Goal: Entertainment & Leisure: Browse casually

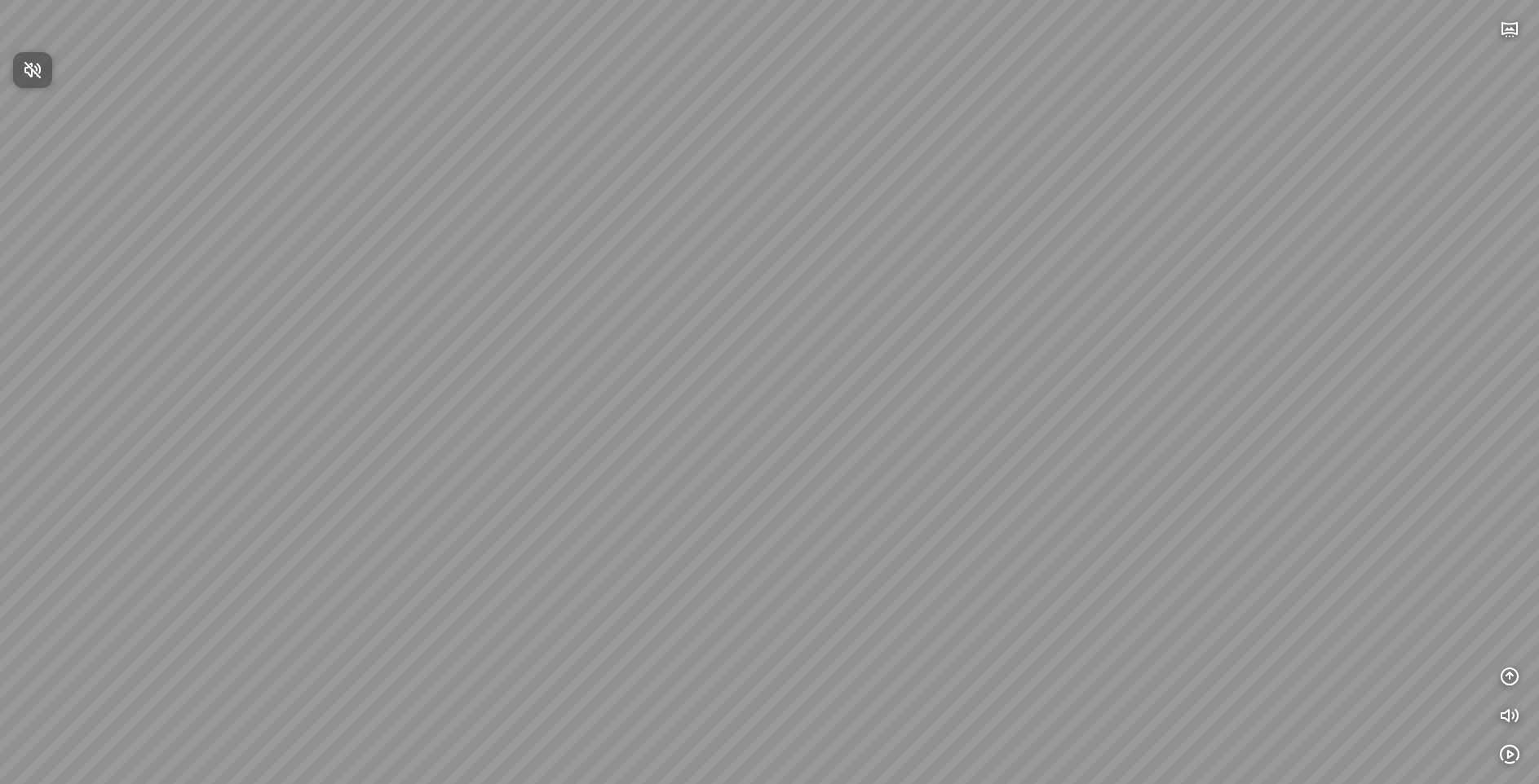
drag, startPoint x: 1084, startPoint y: 487, endPoint x: 1187, endPoint y: 339, distance: 180.3
click at [1187, 339] on div at bounding box center [769, 392] width 1539 height 784
drag, startPoint x: 1099, startPoint y: 448, endPoint x: 730, endPoint y: 210, distance: 439.1
click at [730, 210] on div at bounding box center [769, 392] width 1539 height 784
drag, startPoint x: 823, startPoint y: 240, endPoint x: 805, endPoint y: 308, distance: 70.3
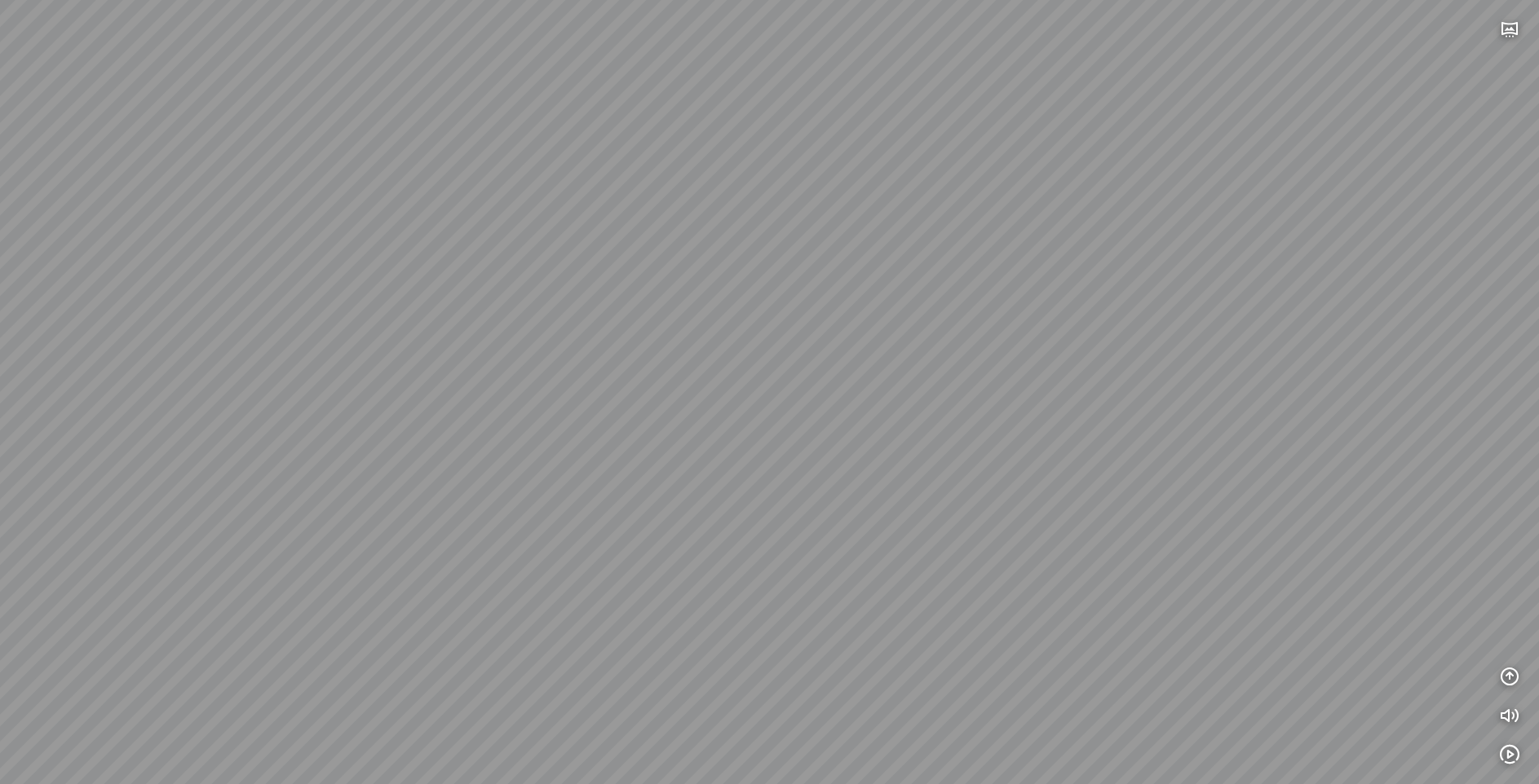
click at [553, 314] on div at bounding box center [769, 392] width 1539 height 784
drag, startPoint x: 909, startPoint y: 244, endPoint x: 744, endPoint y: 354, distance: 198.3
click at [744, 354] on div at bounding box center [769, 392] width 1539 height 784
drag, startPoint x: 684, startPoint y: 402, endPoint x: 910, endPoint y: 343, distance: 233.6
click at [910, 343] on div at bounding box center [769, 392] width 1539 height 784
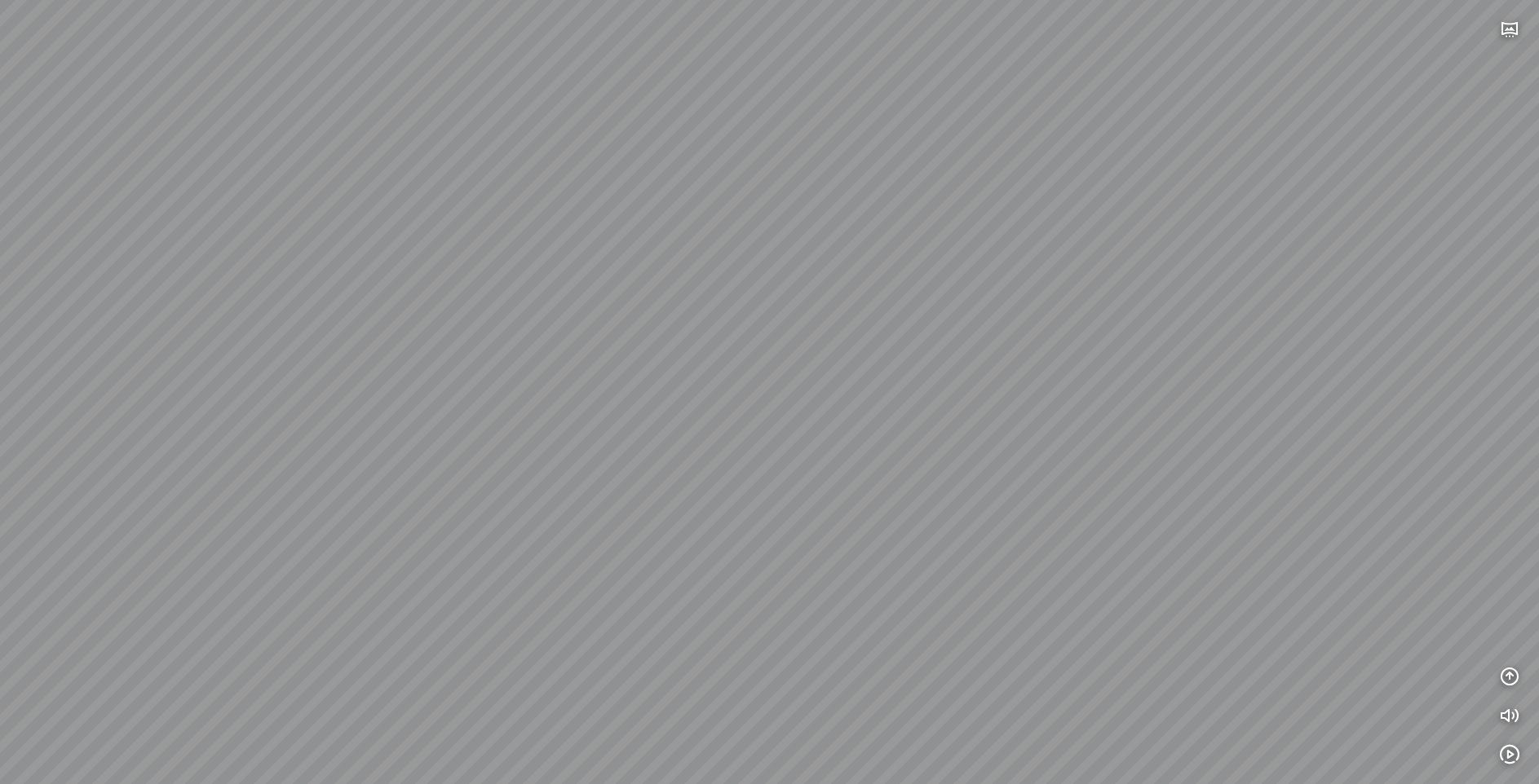
drag, startPoint x: 748, startPoint y: 312, endPoint x: 811, endPoint y: 427, distance: 131.1
click at [811, 427] on div at bounding box center [769, 392] width 1539 height 784
click at [738, 641] on div at bounding box center [769, 392] width 1539 height 784
drag, startPoint x: 1078, startPoint y: 371, endPoint x: 902, endPoint y: 401, distance: 178.5
click at [619, 465] on div at bounding box center [769, 392] width 1539 height 784
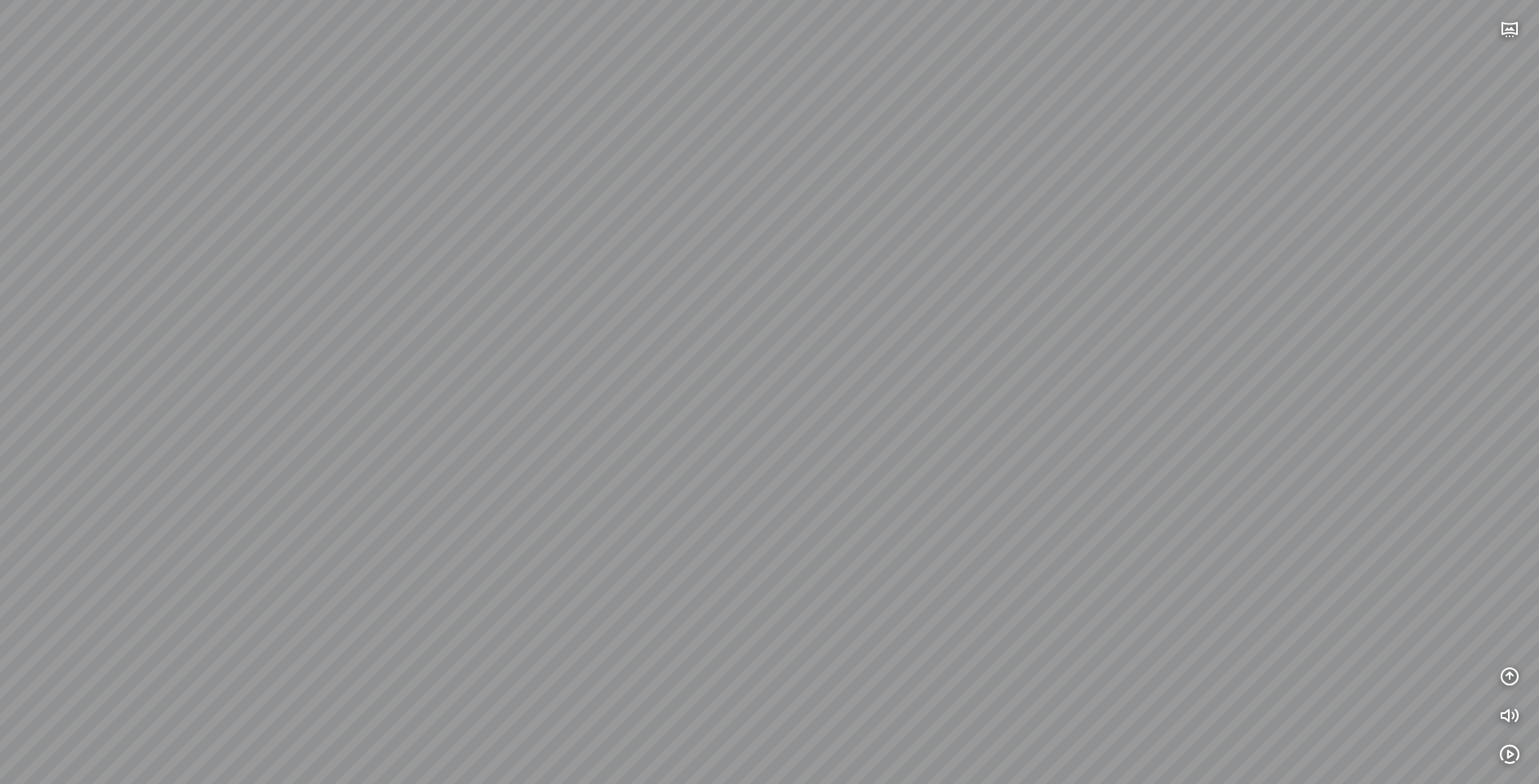
drag, startPoint x: 952, startPoint y: 378, endPoint x: 740, endPoint y: 488, distance: 238.8
click at [708, 448] on div at bounding box center [769, 392] width 1539 height 784
drag, startPoint x: 1039, startPoint y: 582, endPoint x: 836, endPoint y: 520, distance: 212.3
click at [836, 505] on div at bounding box center [769, 392] width 1539 height 784
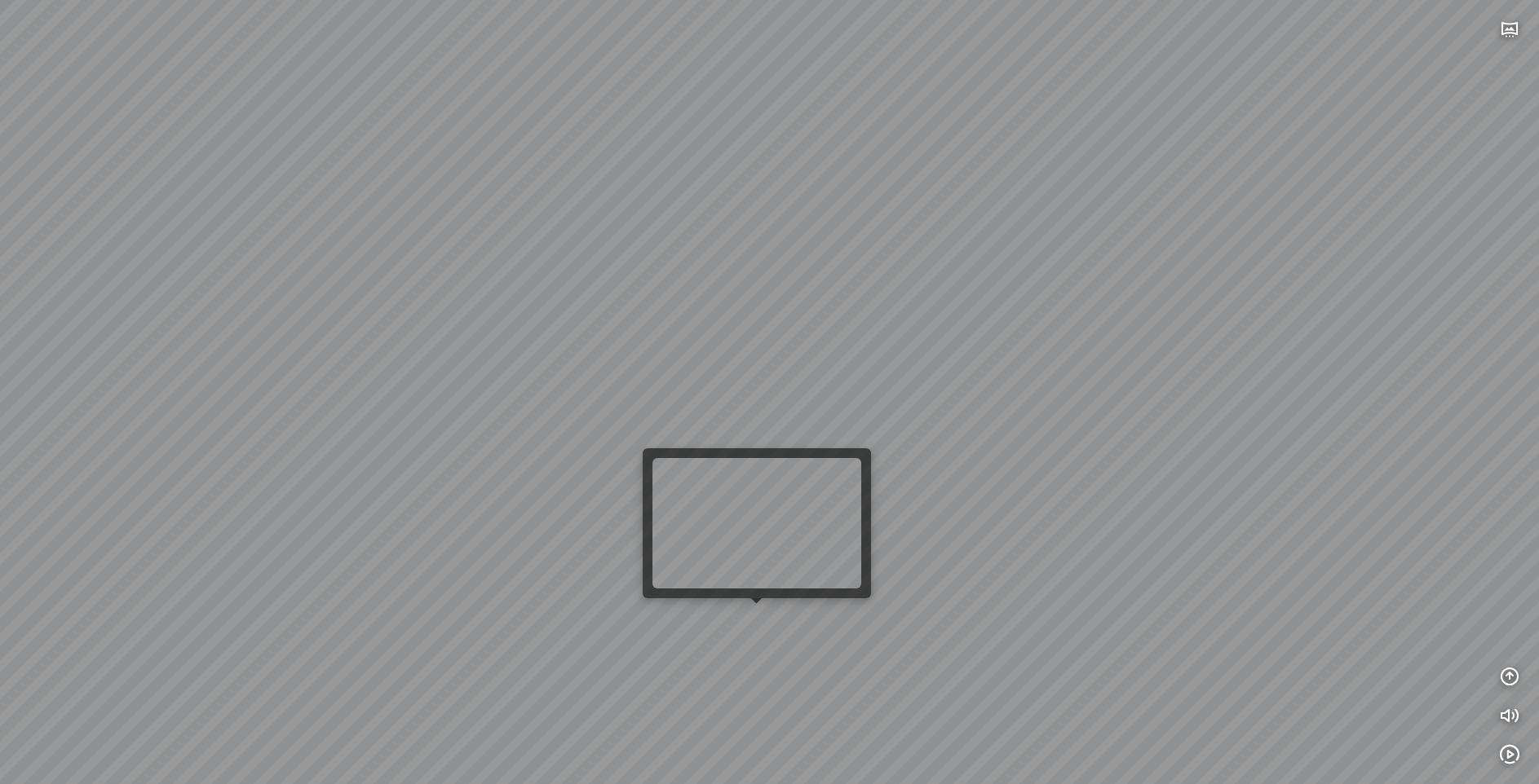
click at [762, 624] on div at bounding box center [769, 392] width 1539 height 784
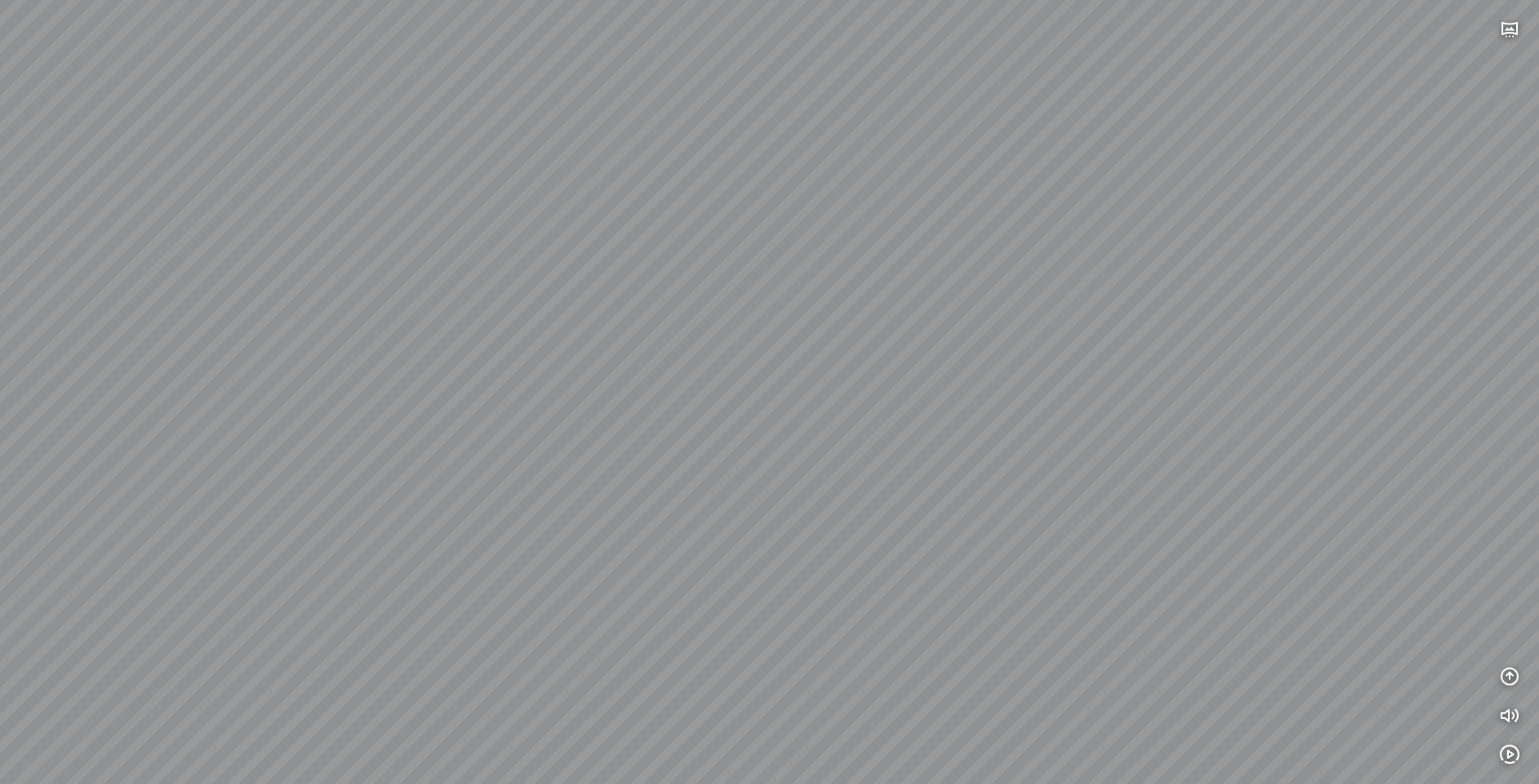
drag, startPoint x: 1089, startPoint y: 570, endPoint x: 269, endPoint y: 429, distance: 832.0
click at [261, 424] on div at bounding box center [769, 392] width 1539 height 784
drag, startPoint x: 559, startPoint y: 455, endPoint x: 427, endPoint y: 443, distance: 132.5
click at [427, 443] on div at bounding box center [769, 392] width 1539 height 784
drag, startPoint x: 412, startPoint y: 460, endPoint x: 753, endPoint y: 387, distance: 348.7
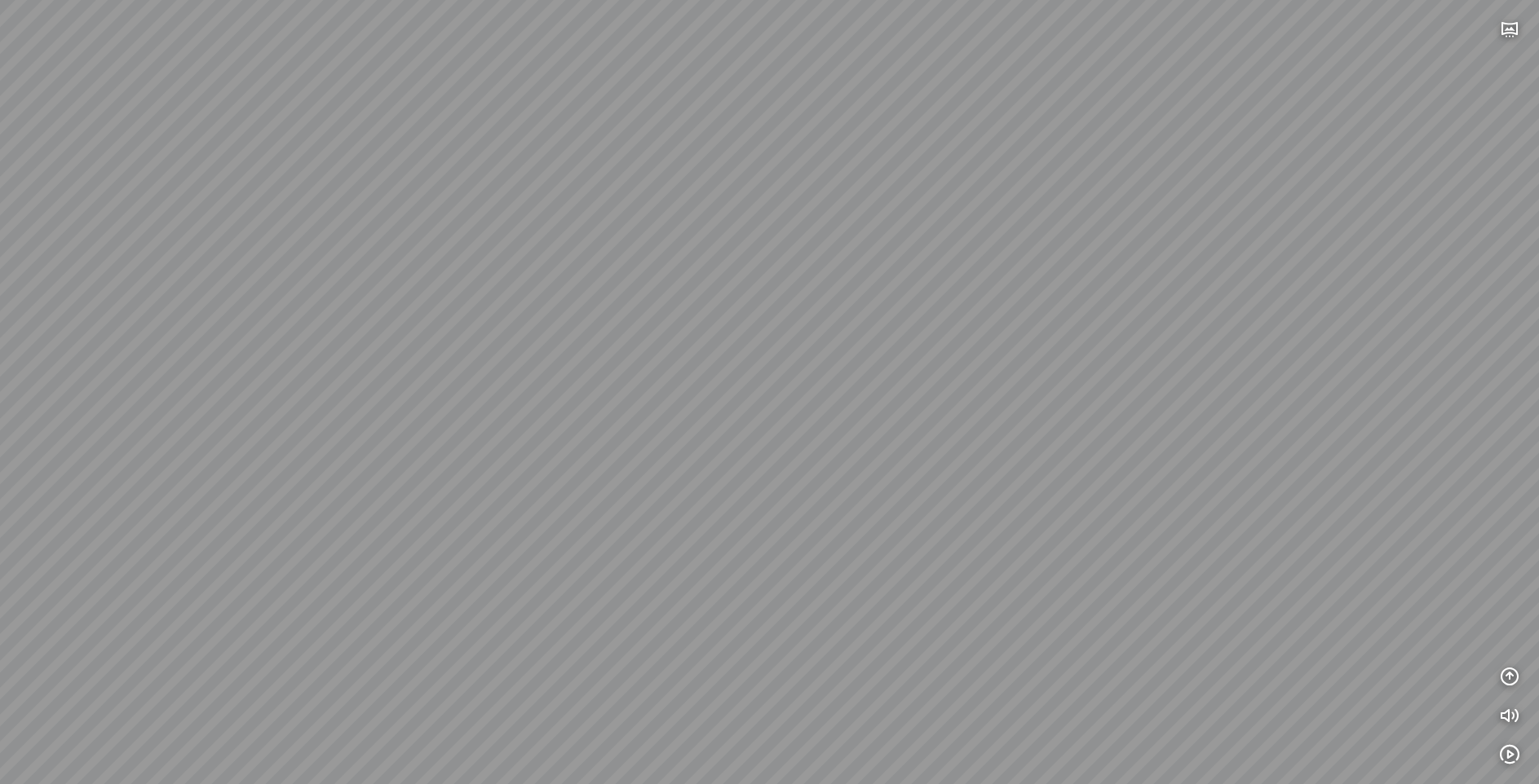
click at [753, 387] on div at bounding box center [769, 392] width 1539 height 784
drag, startPoint x: 485, startPoint y: 411, endPoint x: 735, endPoint y: 404, distance: 250.1
click at [735, 404] on div at bounding box center [769, 392] width 1539 height 784
drag, startPoint x: 763, startPoint y: 372, endPoint x: 584, endPoint y: 502, distance: 221.2
click at [584, 502] on div at bounding box center [769, 392] width 1539 height 784
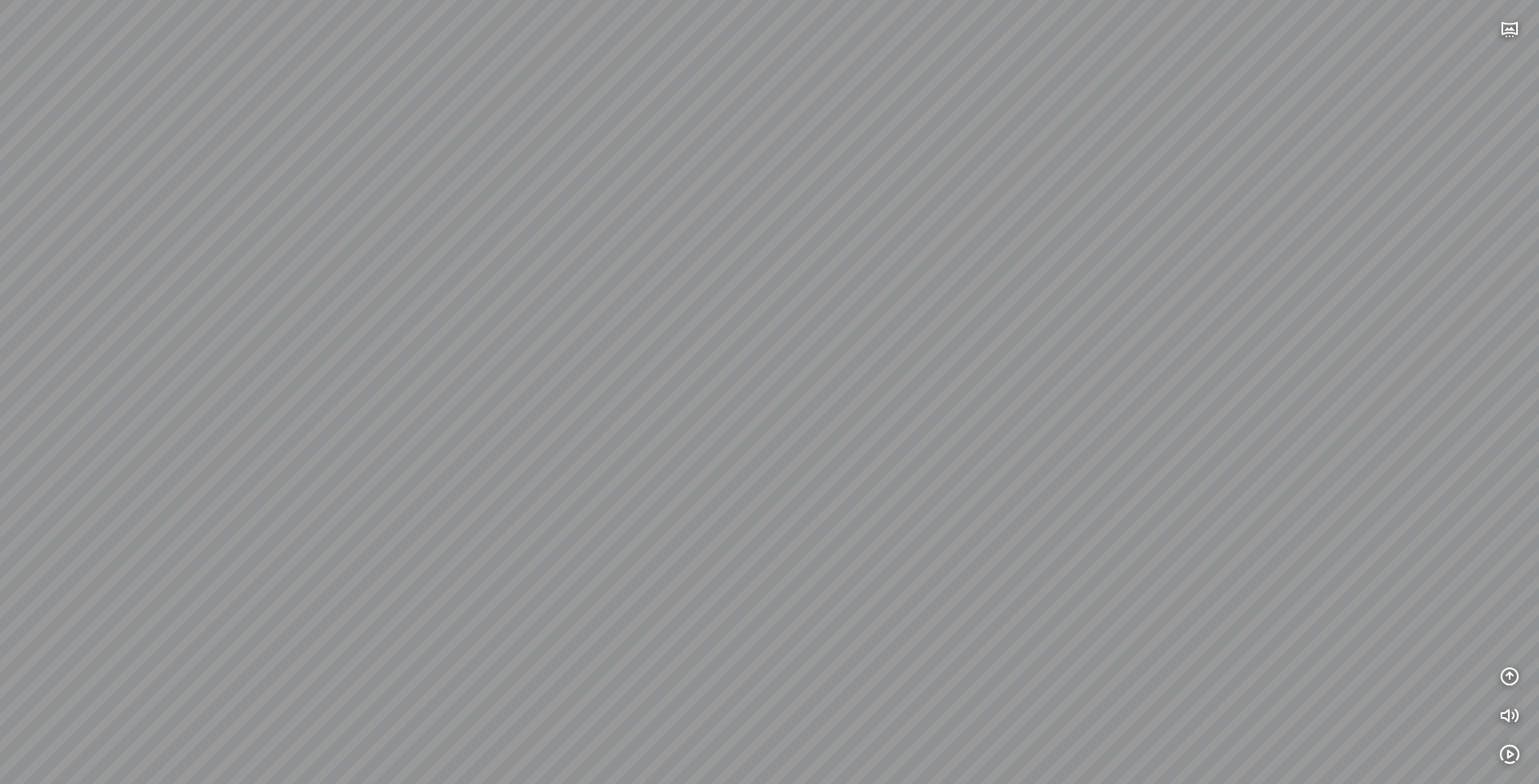
drag, startPoint x: 640, startPoint y: 491, endPoint x: 587, endPoint y: 499, distance: 53.6
click at [581, 506] on div at bounding box center [769, 392] width 1539 height 784
drag, startPoint x: 591, startPoint y: 407, endPoint x: 485, endPoint y: 398, distance: 106.4
click at [470, 408] on div at bounding box center [769, 392] width 1539 height 784
drag, startPoint x: 759, startPoint y: 466, endPoint x: 1119, endPoint y: 347, distance: 379.2
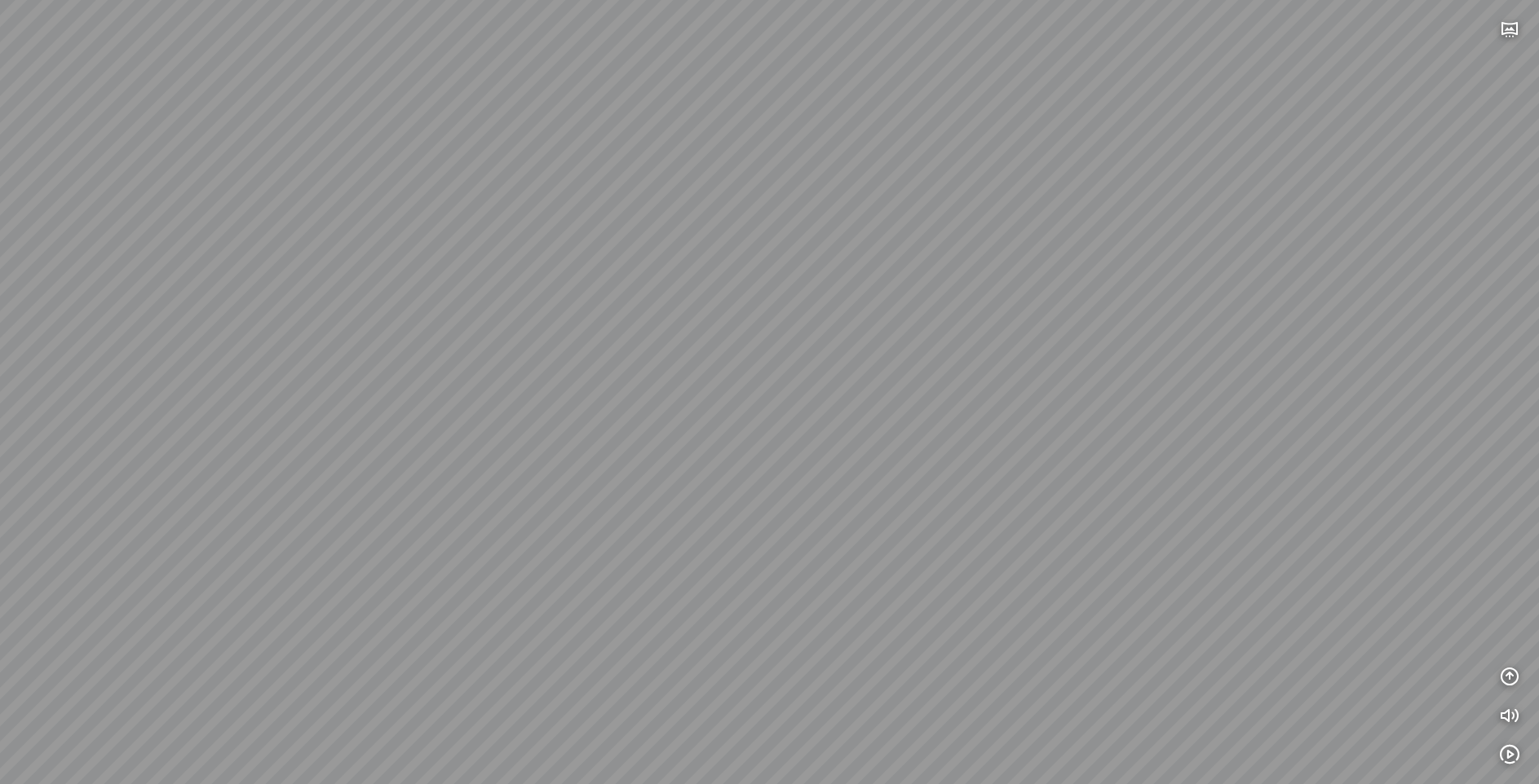
click at [1119, 347] on div at bounding box center [769, 392] width 1539 height 784
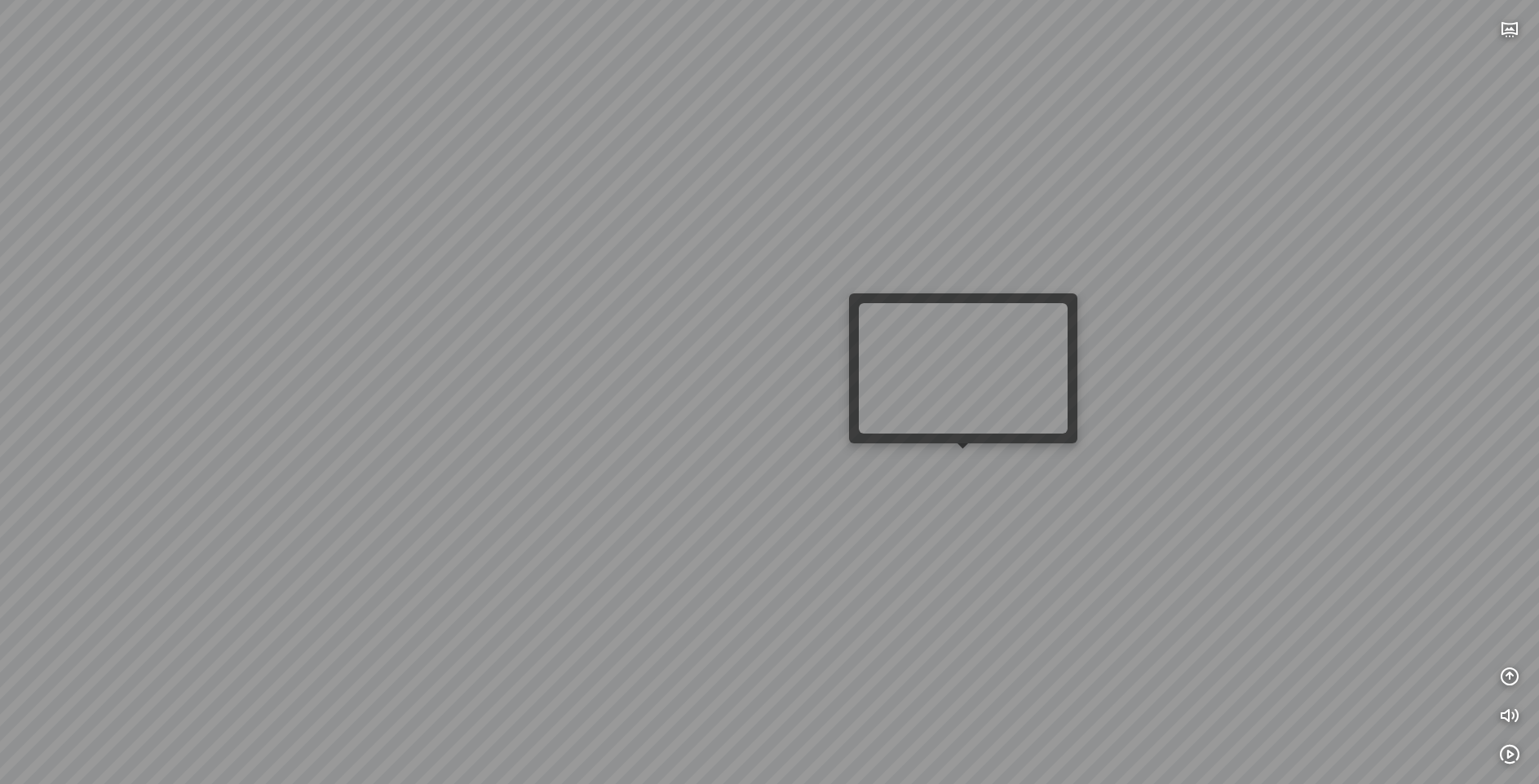
click at [958, 481] on div at bounding box center [769, 392] width 1539 height 784
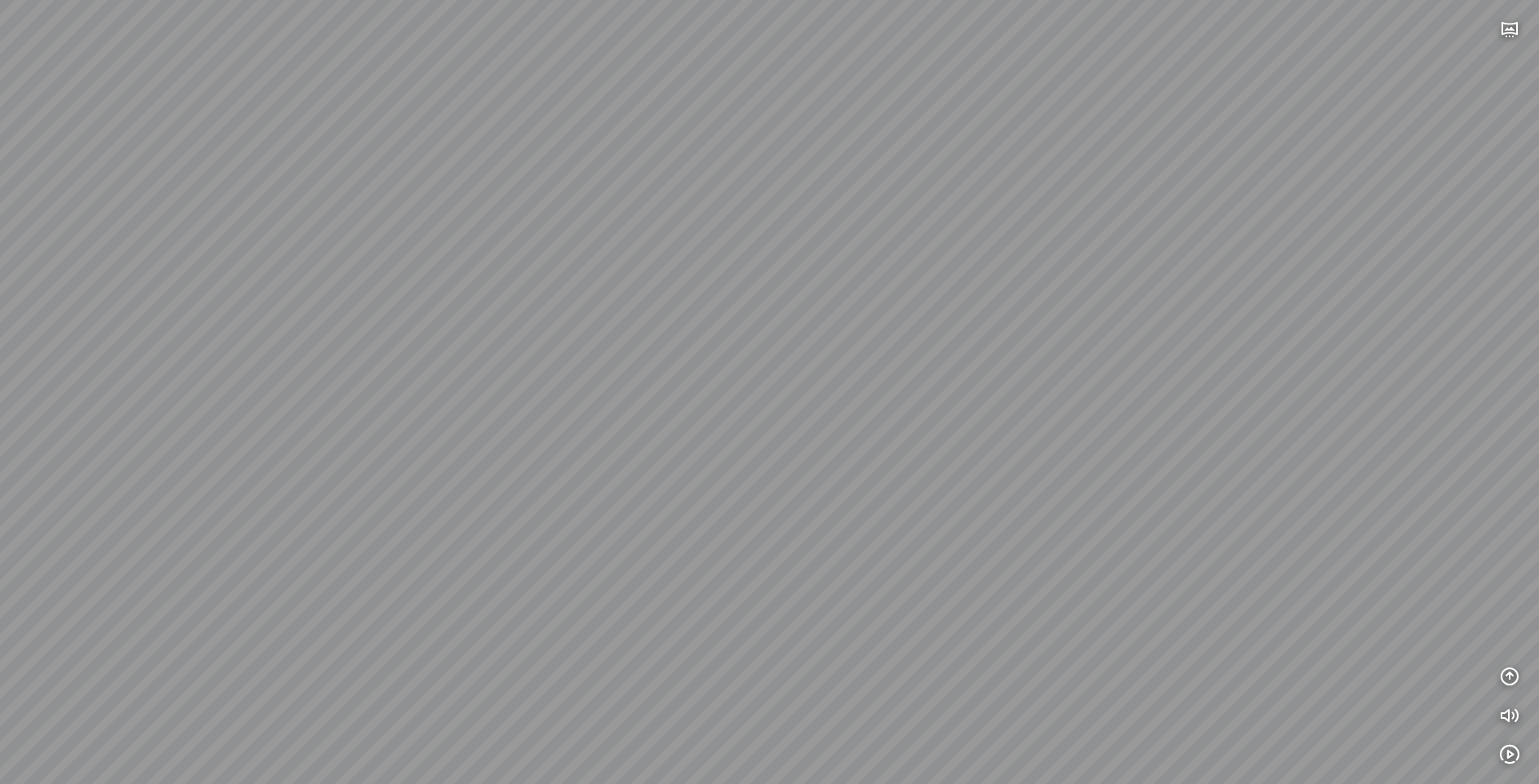
drag, startPoint x: 959, startPoint y: 480, endPoint x: 277, endPoint y: 346, distance: 695.0
click at [277, 346] on div at bounding box center [769, 392] width 1539 height 784
drag, startPoint x: 675, startPoint y: 408, endPoint x: 509, endPoint y: 430, distance: 167.5
click at [509, 433] on div at bounding box center [769, 392] width 1539 height 784
drag, startPoint x: 600, startPoint y: 386, endPoint x: 534, endPoint y: 405, distance: 68.7
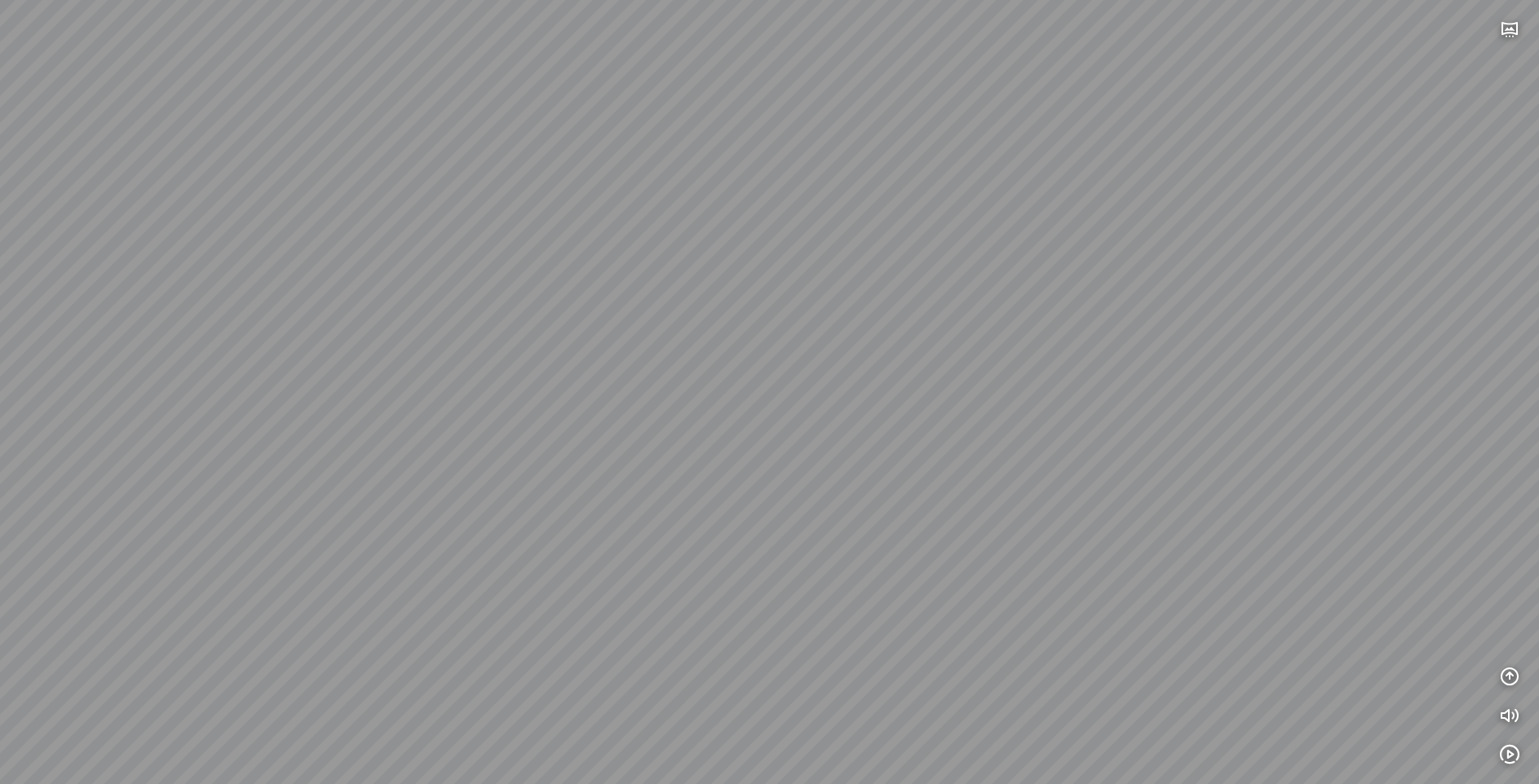
click at [454, 423] on div at bounding box center [769, 392] width 1539 height 784
drag, startPoint x: 981, startPoint y: 271, endPoint x: 808, endPoint y: 404, distance: 218.2
click at [795, 411] on div at bounding box center [769, 392] width 1539 height 784
drag, startPoint x: 902, startPoint y: 363, endPoint x: 374, endPoint y: 338, distance: 528.6
click at [374, 338] on div at bounding box center [769, 392] width 1539 height 784
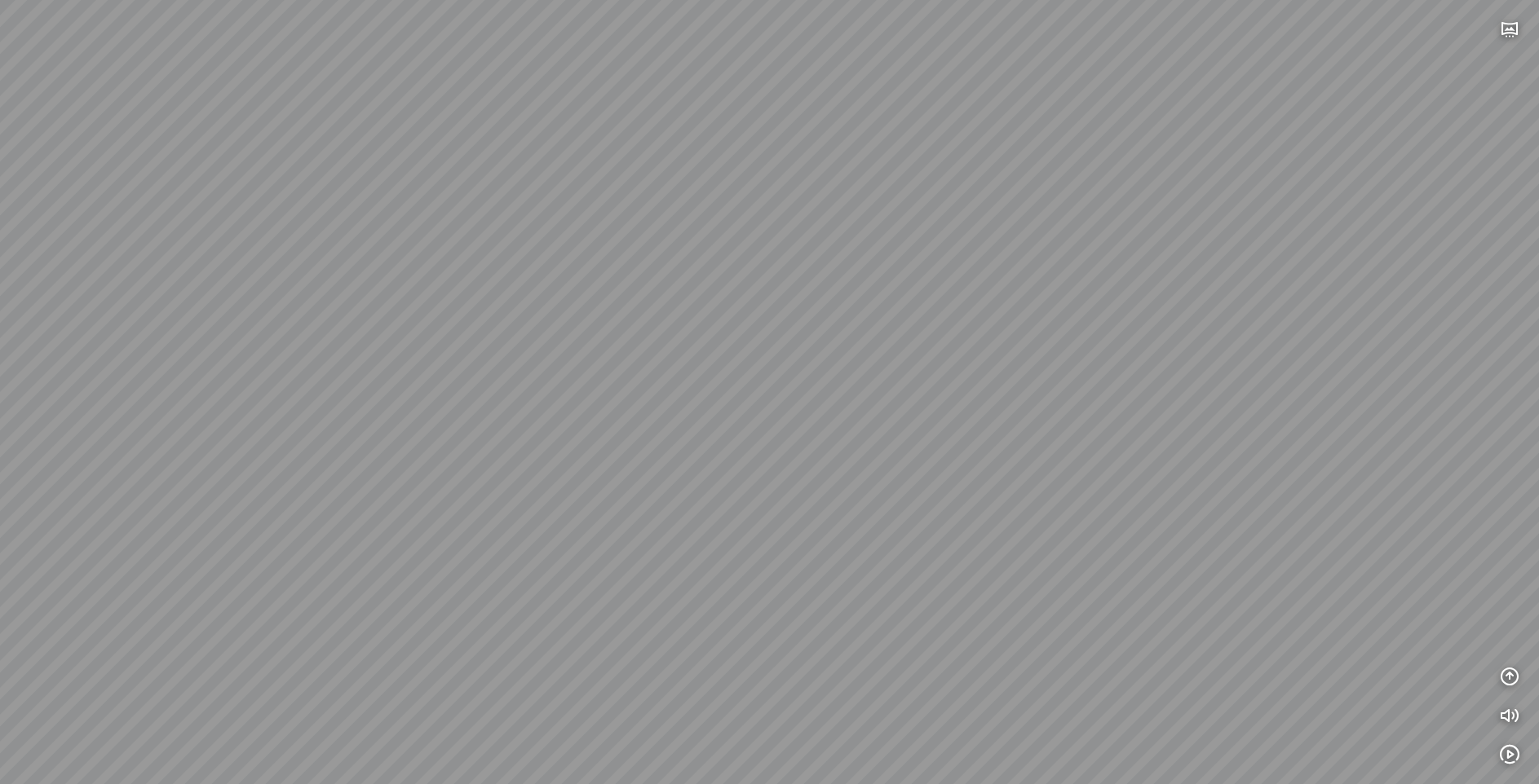
drag, startPoint x: 757, startPoint y: 340, endPoint x: 662, endPoint y: 419, distance: 123.6
click at [662, 419] on div at bounding box center [769, 392] width 1539 height 784
drag, startPoint x: 615, startPoint y: 419, endPoint x: 879, endPoint y: 436, distance: 264.5
click at [879, 436] on div at bounding box center [769, 392] width 1539 height 784
drag, startPoint x: 962, startPoint y: 336, endPoint x: 1100, endPoint y: 258, distance: 158.5
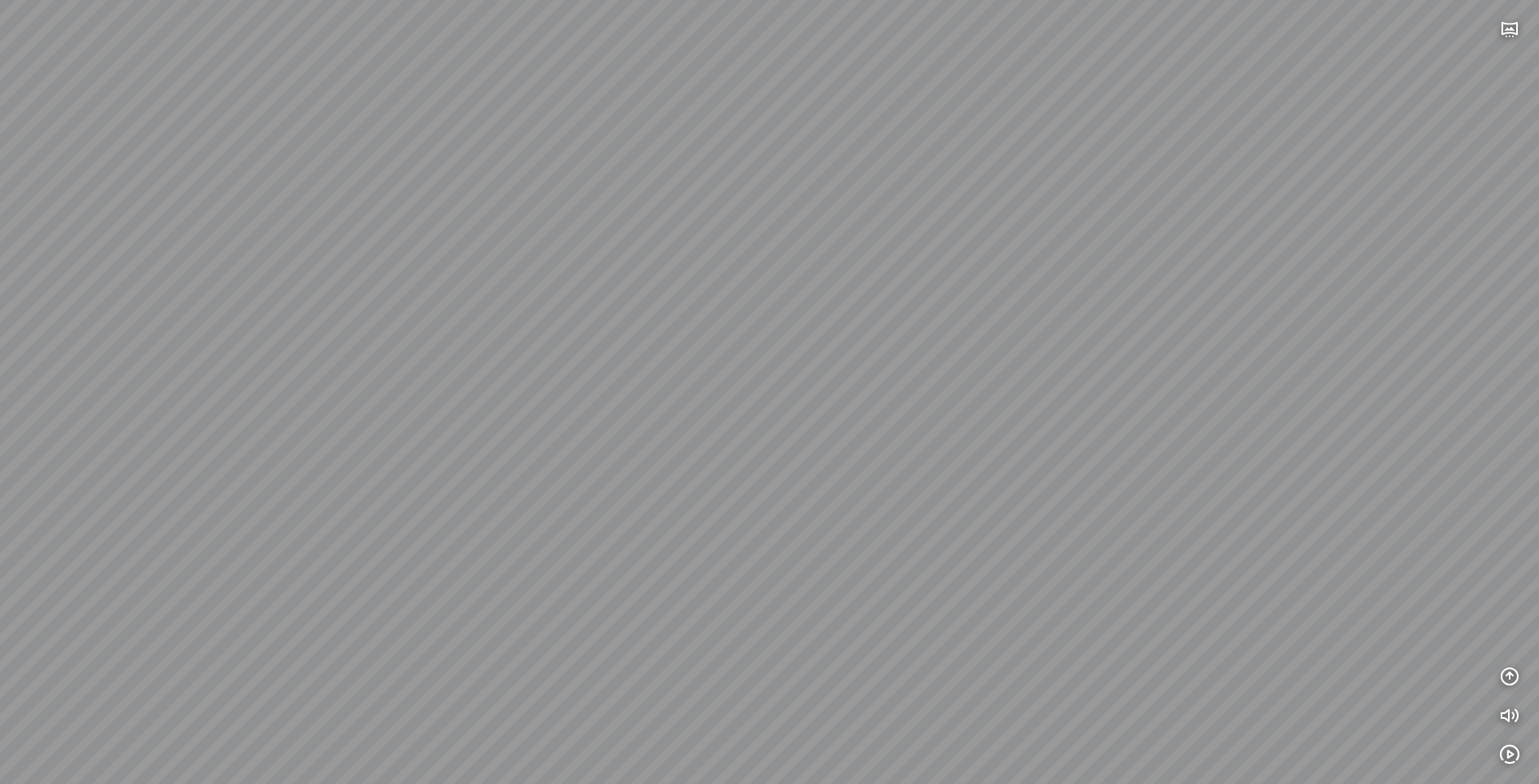
click at [1100, 258] on div at bounding box center [769, 392] width 1539 height 784
drag, startPoint x: 642, startPoint y: 343, endPoint x: 799, endPoint y: 331, distance: 157.5
click at [830, 332] on div at bounding box center [769, 392] width 1539 height 784
drag, startPoint x: 579, startPoint y: 358, endPoint x: 515, endPoint y: 482, distance: 139.5
click at [515, 482] on div at bounding box center [769, 392] width 1539 height 784
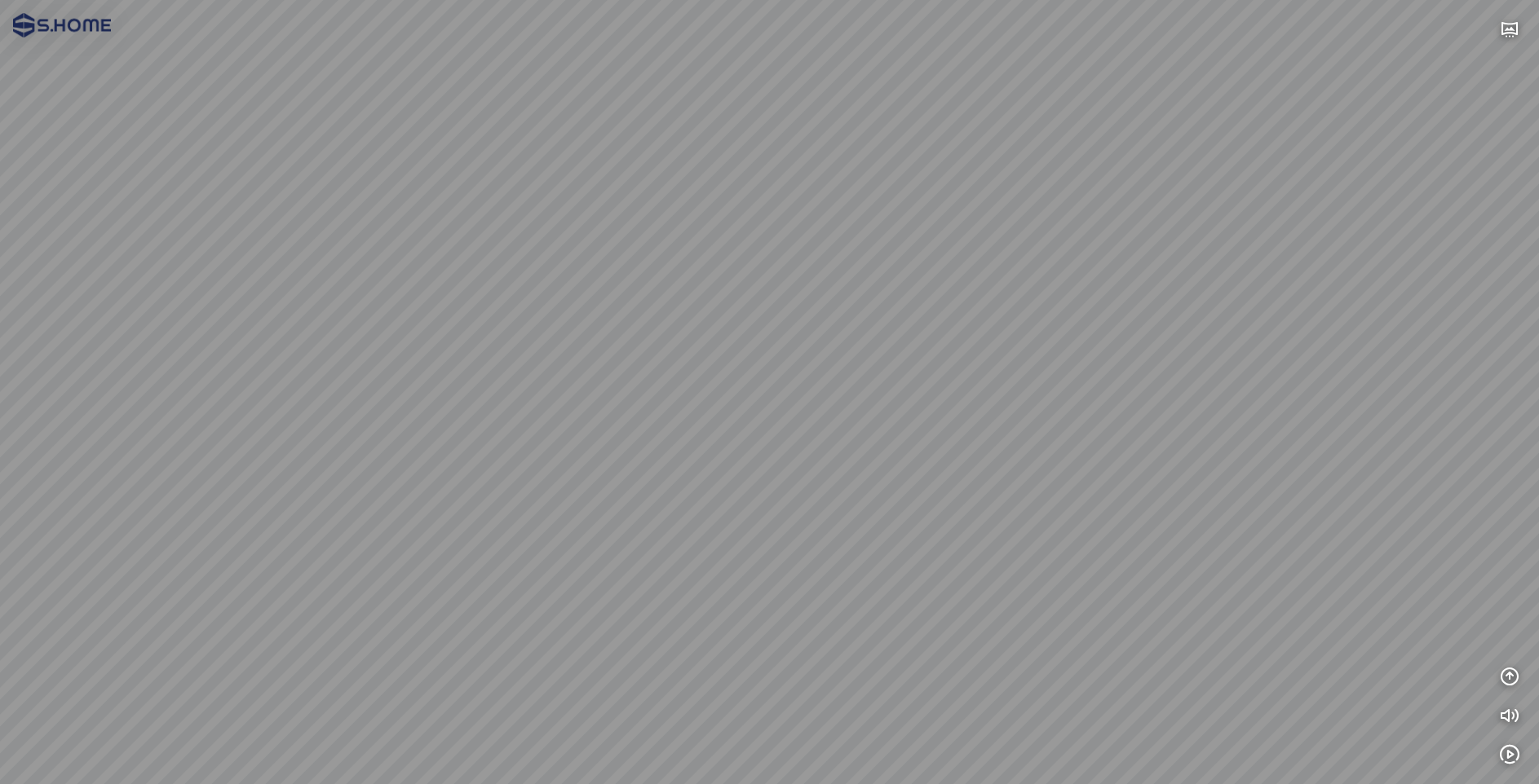
drag, startPoint x: 753, startPoint y: 519, endPoint x: 571, endPoint y: 417, distance: 208.6
click at [509, 383] on div at bounding box center [769, 392] width 1539 height 784
drag, startPoint x: 611, startPoint y: 421, endPoint x: 392, endPoint y: 356, distance: 228.4
click at [387, 353] on div at bounding box center [769, 392] width 1539 height 784
drag, startPoint x: 572, startPoint y: 339, endPoint x: 640, endPoint y: 388, distance: 83.8
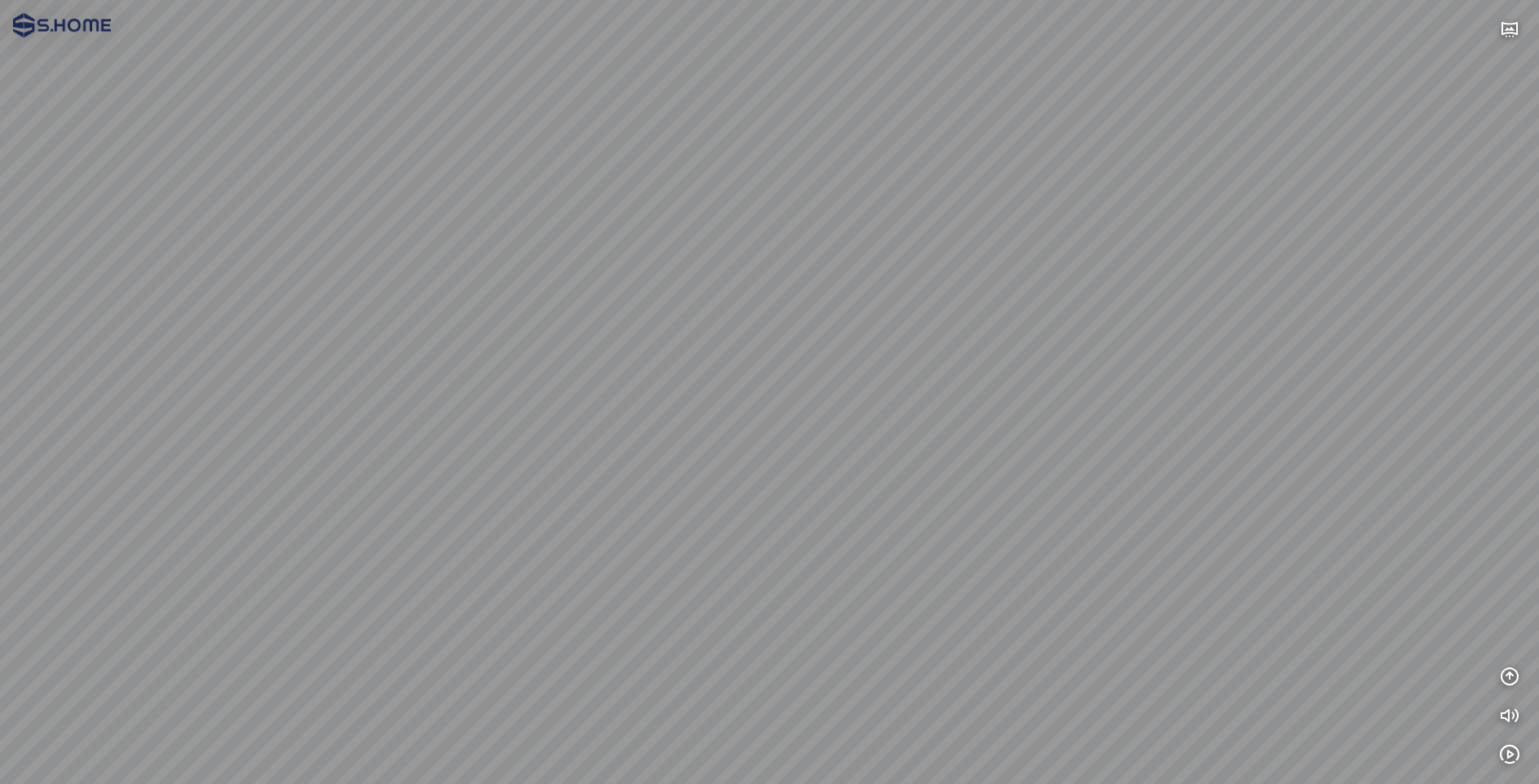
click at [640, 388] on div at bounding box center [769, 392] width 1539 height 784
drag, startPoint x: 775, startPoint y: 463, endPoint x: 1004, endPoint y: 419, distance: 233.2
click at [1004, 419] on div at bounding box center [769, 392] width 1539 height 784
drag, startPoint x: 1016, startPoint y: 483, endPoint x: 1219, endPoint y: 353, distance: 241.1
click at [1219, 353] on div at bounding box center [769, 392] width 1539 height 784
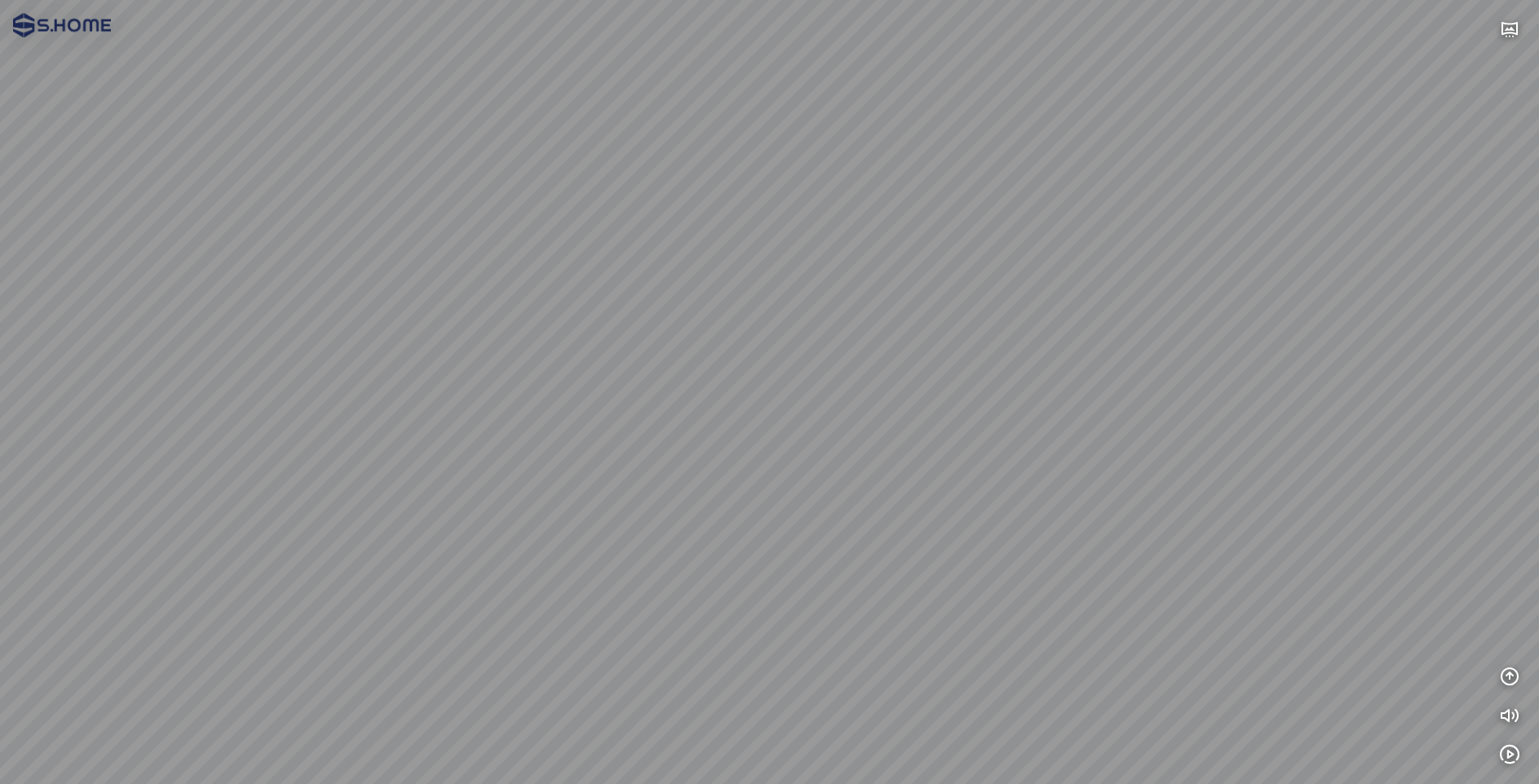
drag, startPoint x: 714, startPoint y: 304, endPoint x: 893, endPoint y: 489, distance: 257.4
click at [893, 489] on div at bounding box center [769, 392] width 1539 height 784
drag, startPoint x: 928, startPoint y: 379, endPoint x: 844, endPoint y: 413, distance: 90.6
click at [844, 413] on div at bounding box center [769, 392] width 1539 height 784
drag, startPoint x: 746, startPoint y: 559, endPoint x: 1008, endPoint y: 522, distance: 264.6
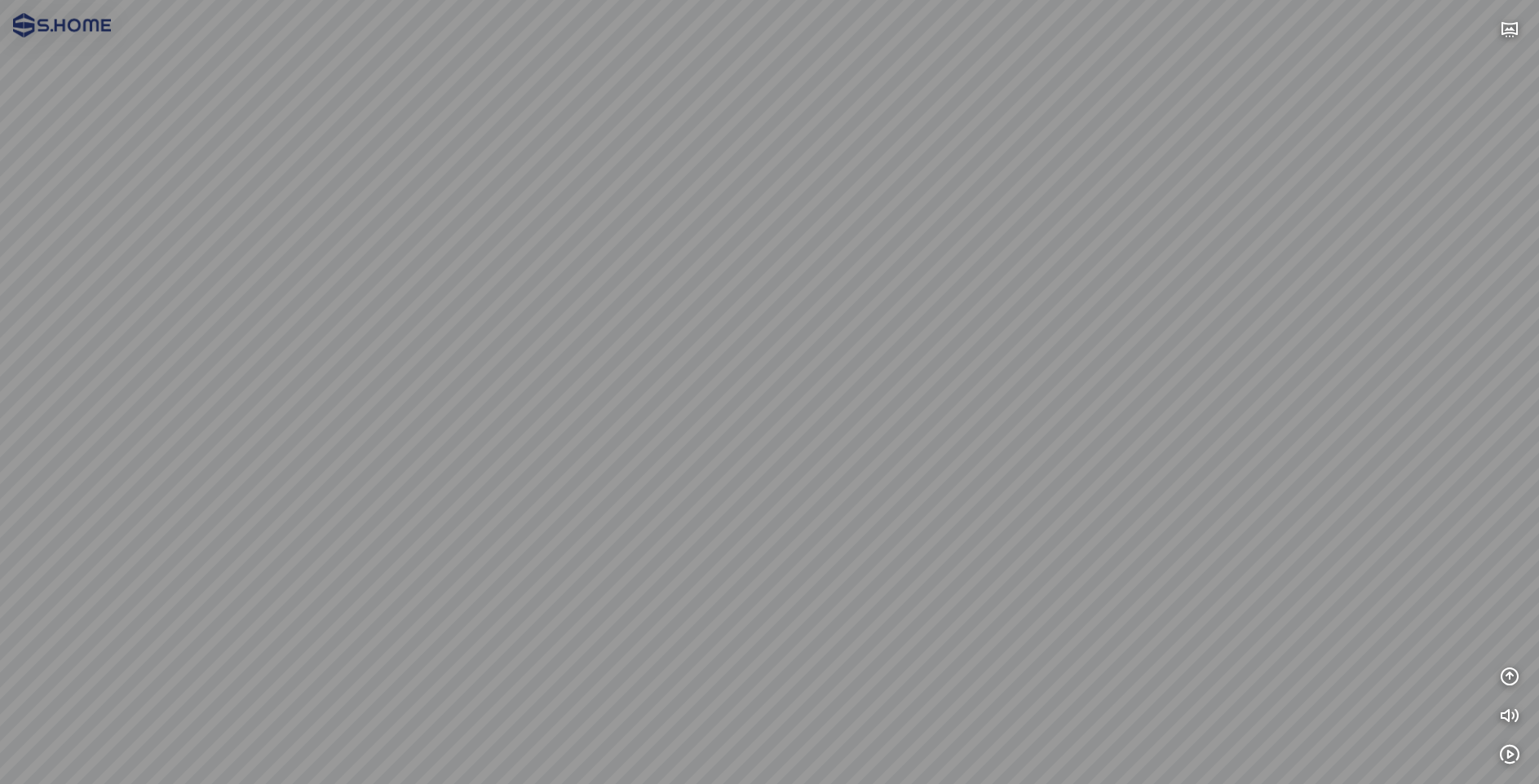
click at [1008, 522] on div at bounding box center [769, 392] width 1539 height 784
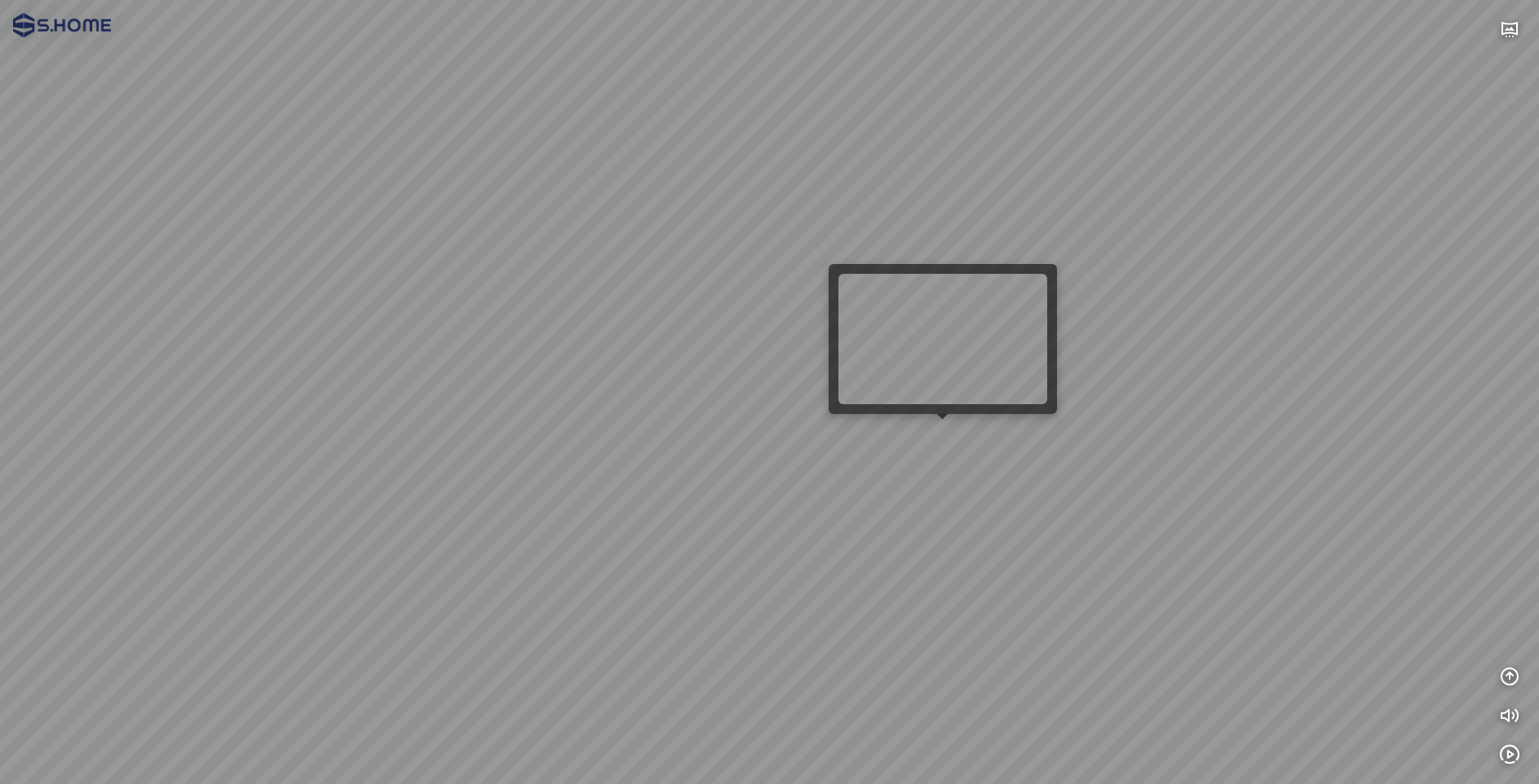
click at [951, 441] on div at bounding box center [769, 392] width 1539 height 784
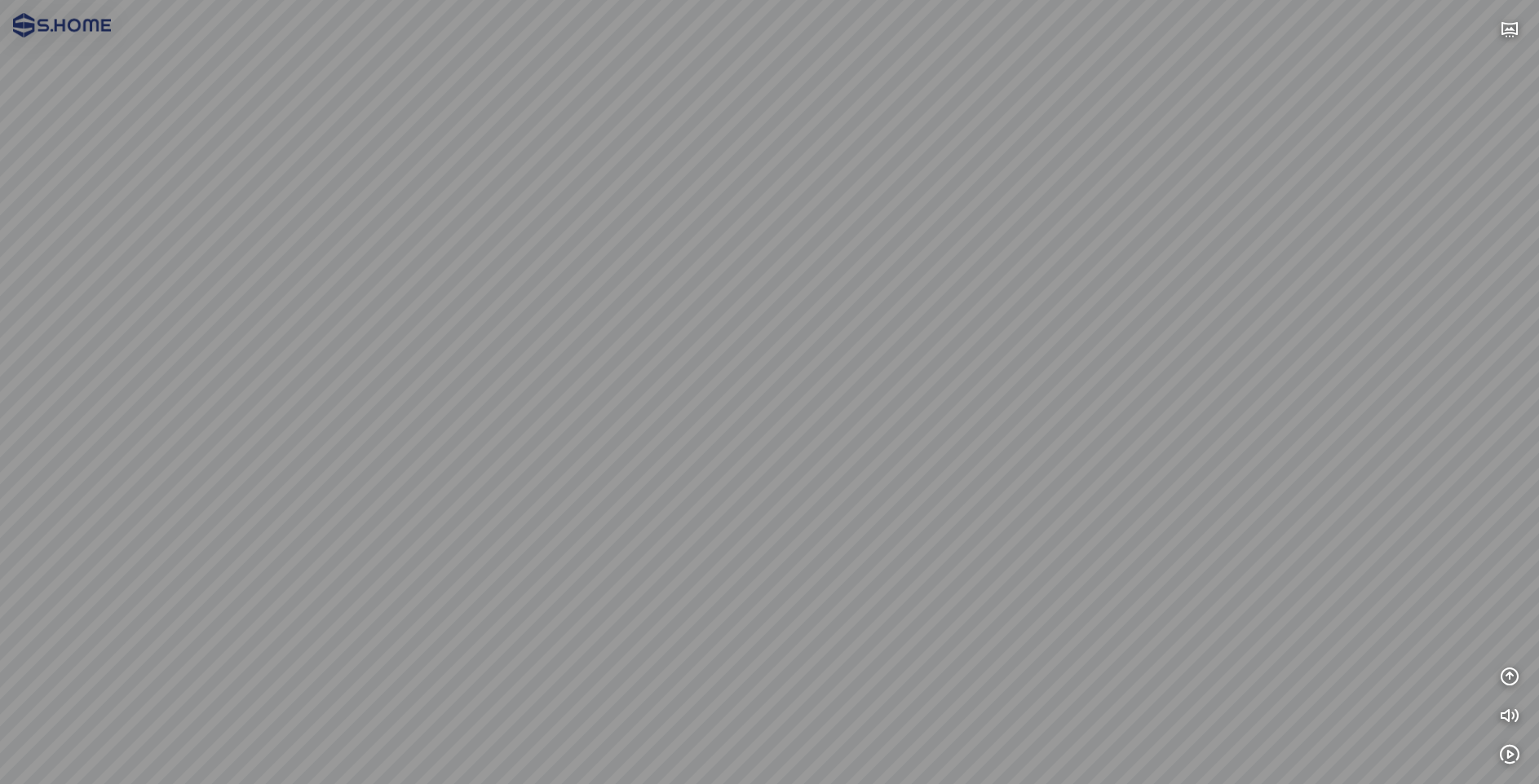
drag, startPoint x: 848, startPoint y: 564, endPoint x: 931, endPoint y: 371, distance: 210.1
click at [931, 371] on div at bounding box center [769, 392] width 1539 height 784
drag, startPoint x: 1002, startPoint y: 392, endPoint x: 1132, endPoint y: 412, distance: 131.5
click at [1298, 383] on div at bounding box center [769, 392] width 1539 height 784
drag, startPoint x: 1030, startPoint y: 402, endPoint x: 1287, endPoint y: 393, distance: 257.2
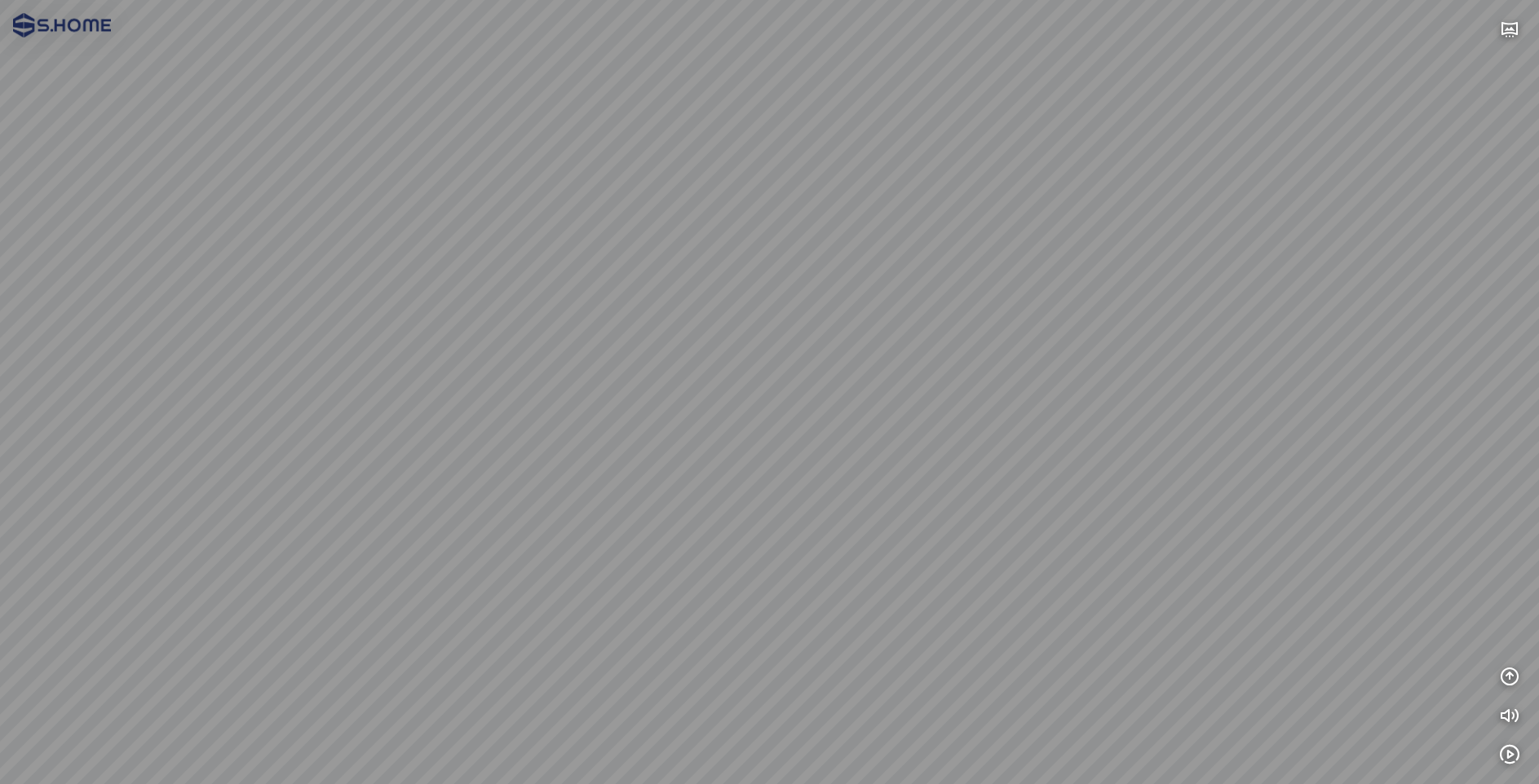
click at [1287, 393] on div at bounding box center [769, 392] width 1539 height 784
drag, startPoint x: 1153, startPoint y: 404, endPoint x: 689, endPoint y: 382, distance: 464.5
click at [577, 401] on div at bounding box center [769, 392] width 1539 height 784
drag, startPoint x: 689, startPoint y: 382, endPoint x: 1181, endPoint y: 440, distance: 495.4
click at [1179, 438] on div at bounding box center [769, 392] width 1539 height 784
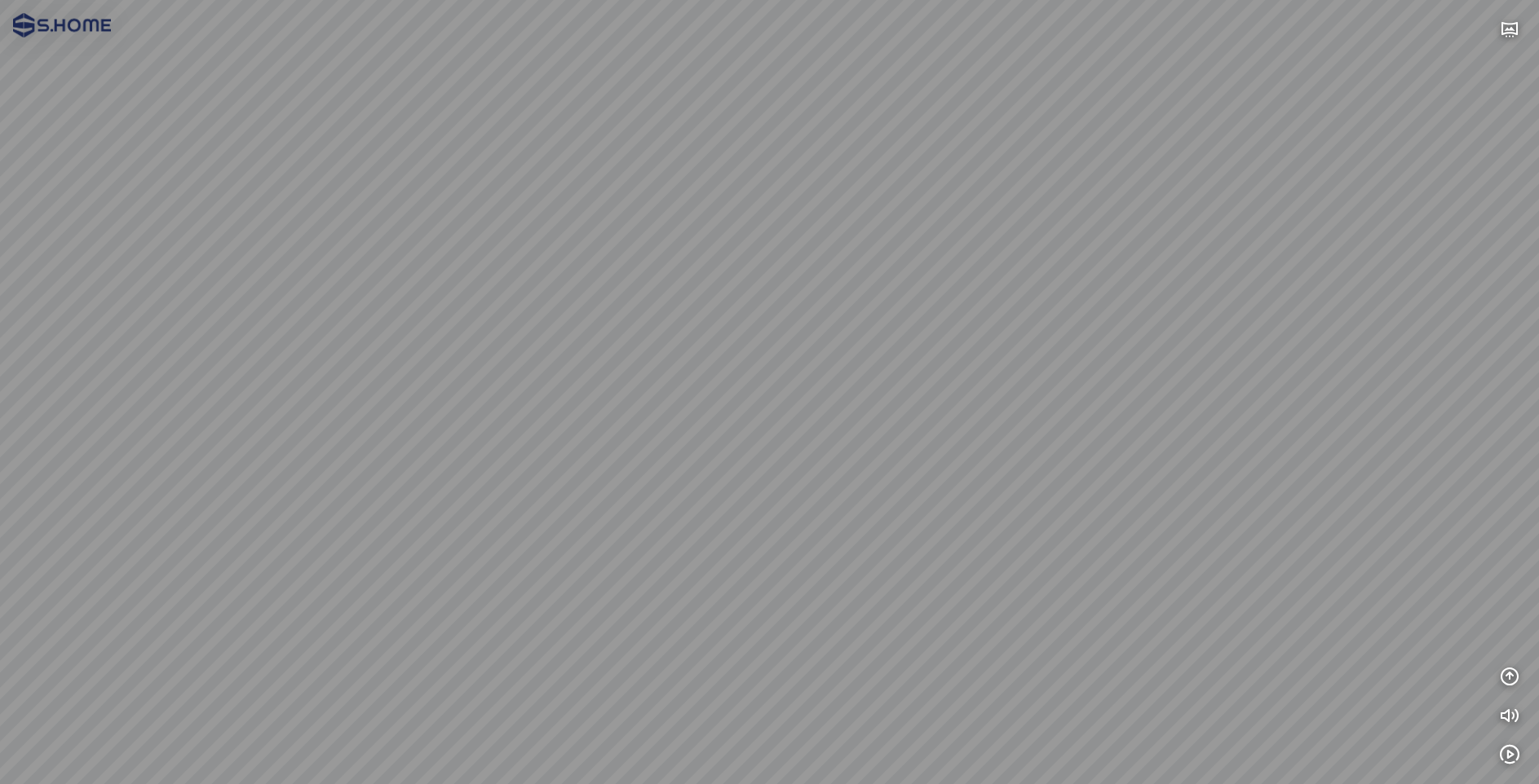
drag, startPoint x: 1046, startPoint y: 431, endPoint x: 995, endPoint y: 447, distance: 53.5
click at [995, 447] on div at bounding box center [769, 392] width 1539 height 784
drag, startPoint x: 869, startPoint y: 542, endPoint x: 626, endPoint y: 536, distance: 243.1
click at [568, 540] on div at bounding box center [769, 392] width 1539 height 784
drag, startPoint x: 975, startPoint y: 444, endPoint x: 528, endPoint y: 513, distance: 452.3
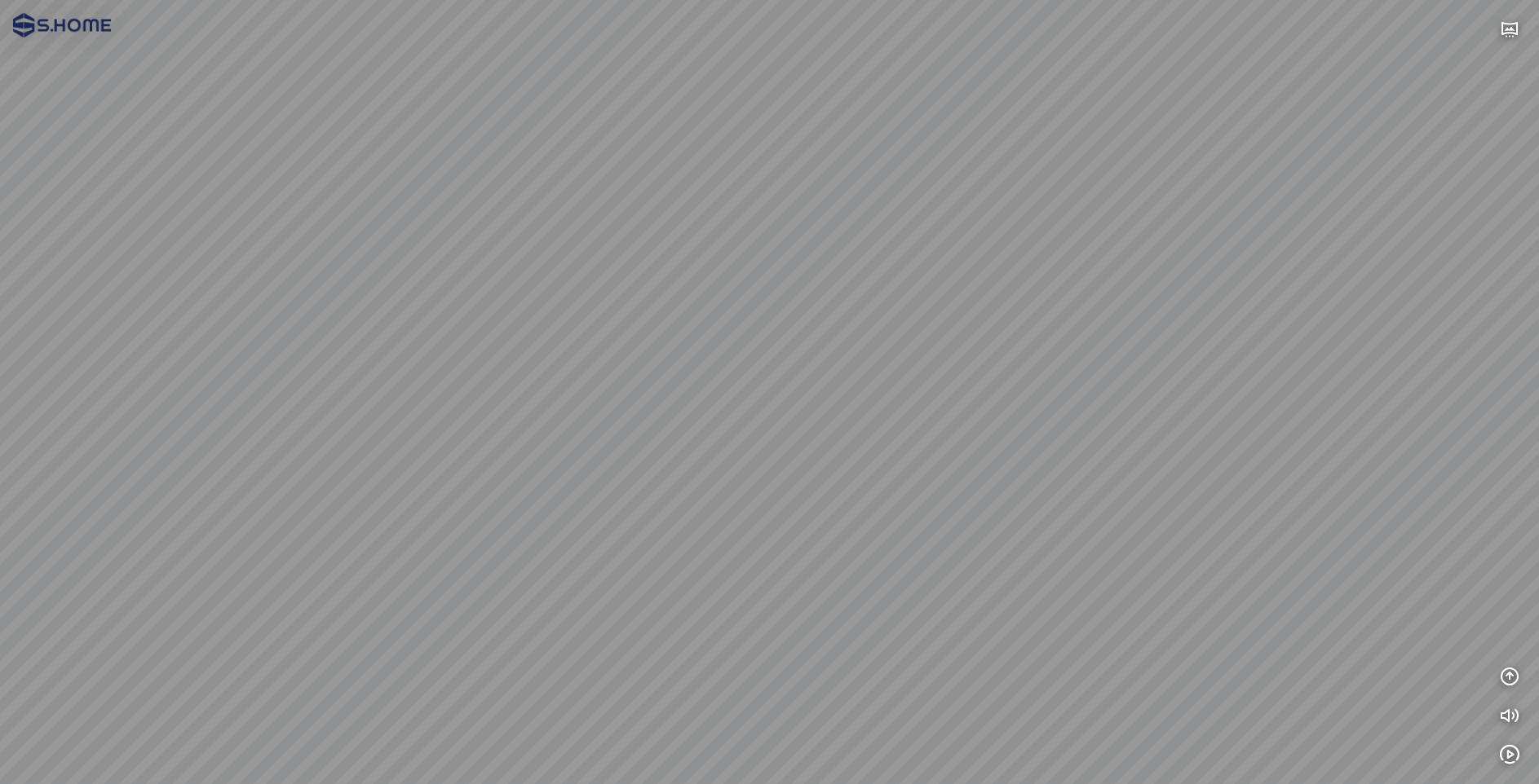
click at [528, 513] on div at bounding box center [769, 392] width 1539 height 784
drag, startPoint x: 847, startPoint y: 449, endPoint x: 772, endPoint y: 516, distance: 100.6
click at [772, 516] on div at bounding box center [769, 392] width 1539 height 784
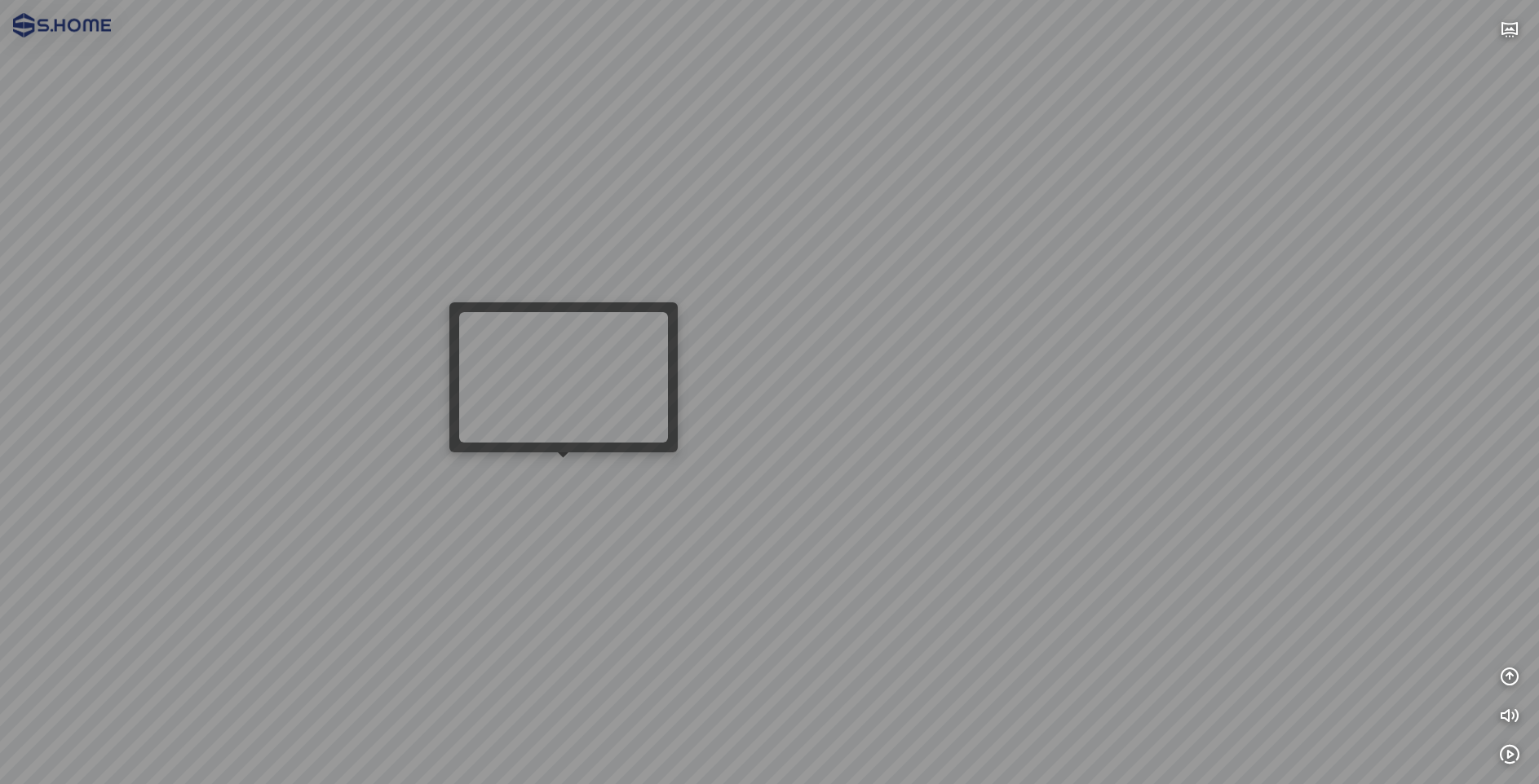
click at [567, 474] on div at bounding box center [769, 392] width 1539 height 784
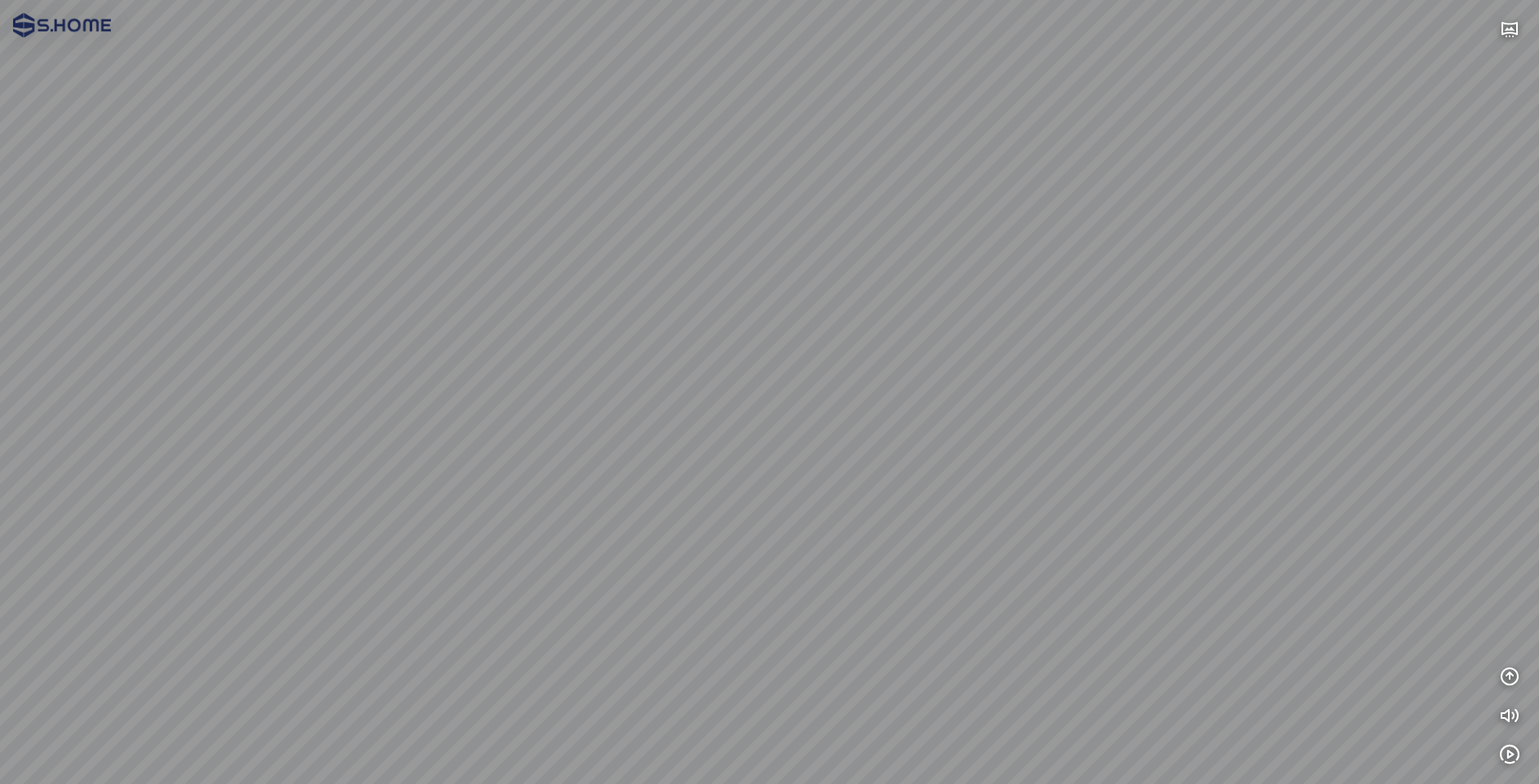
drag, startPoint x: 985, startPoint y: 499, endPoint x: 703, endPoint y: 556, distance: 287.7
click at [703, 556] on div at bounding box center [769, 392] width 1539 height 784
drag, startPoint x: 907, startPoint y: 501, endPoint x: 772, endPoint y: 537, distance: 139.7
click at [772, 537] on div at bounding box center [769, 392] width 1539 height 784
click at [746, 470] on div at bounding box center [769, 392] width 1539 height 784
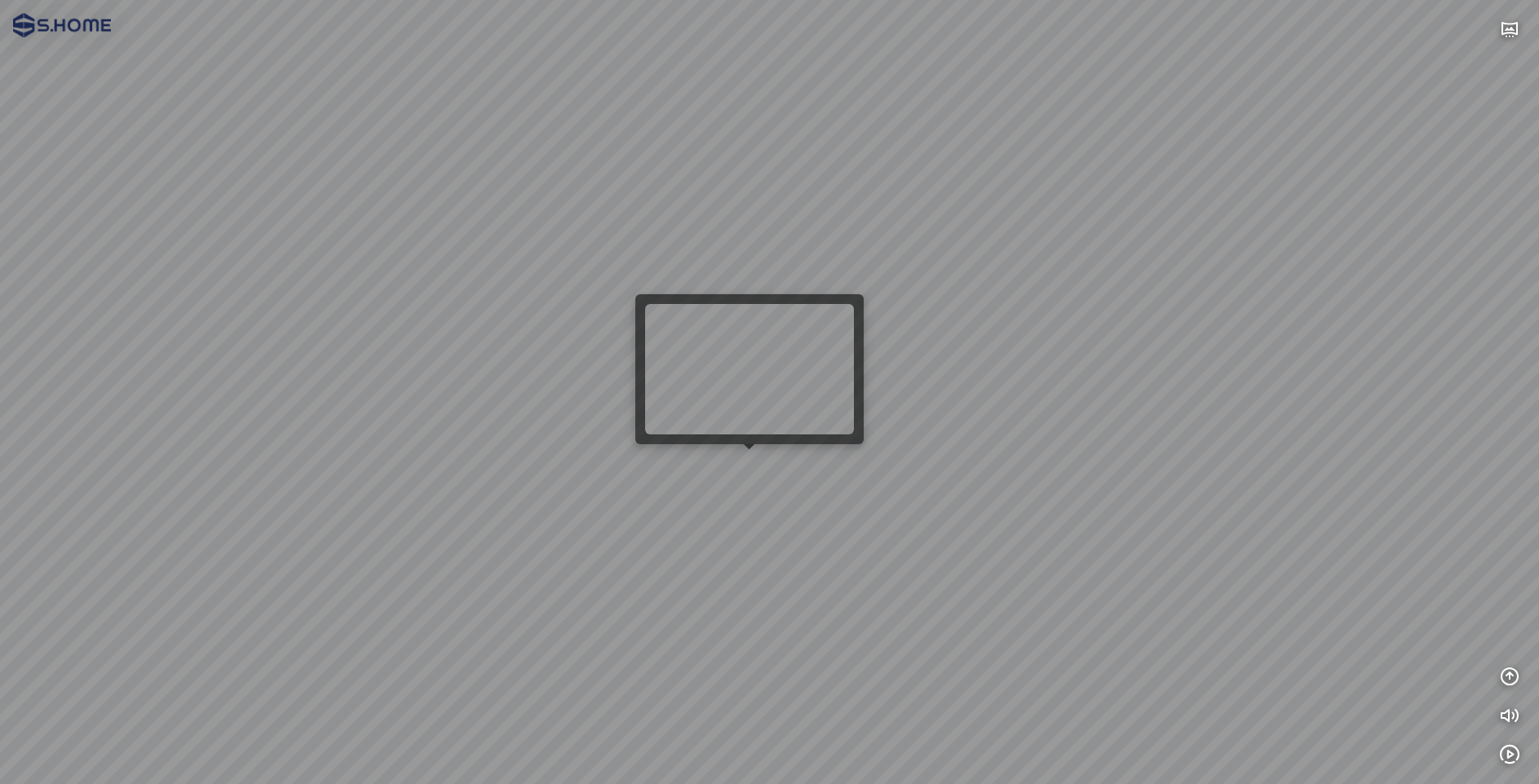
click at [753, 469] on div at bounding box center [769, 392] width 1539 height 784
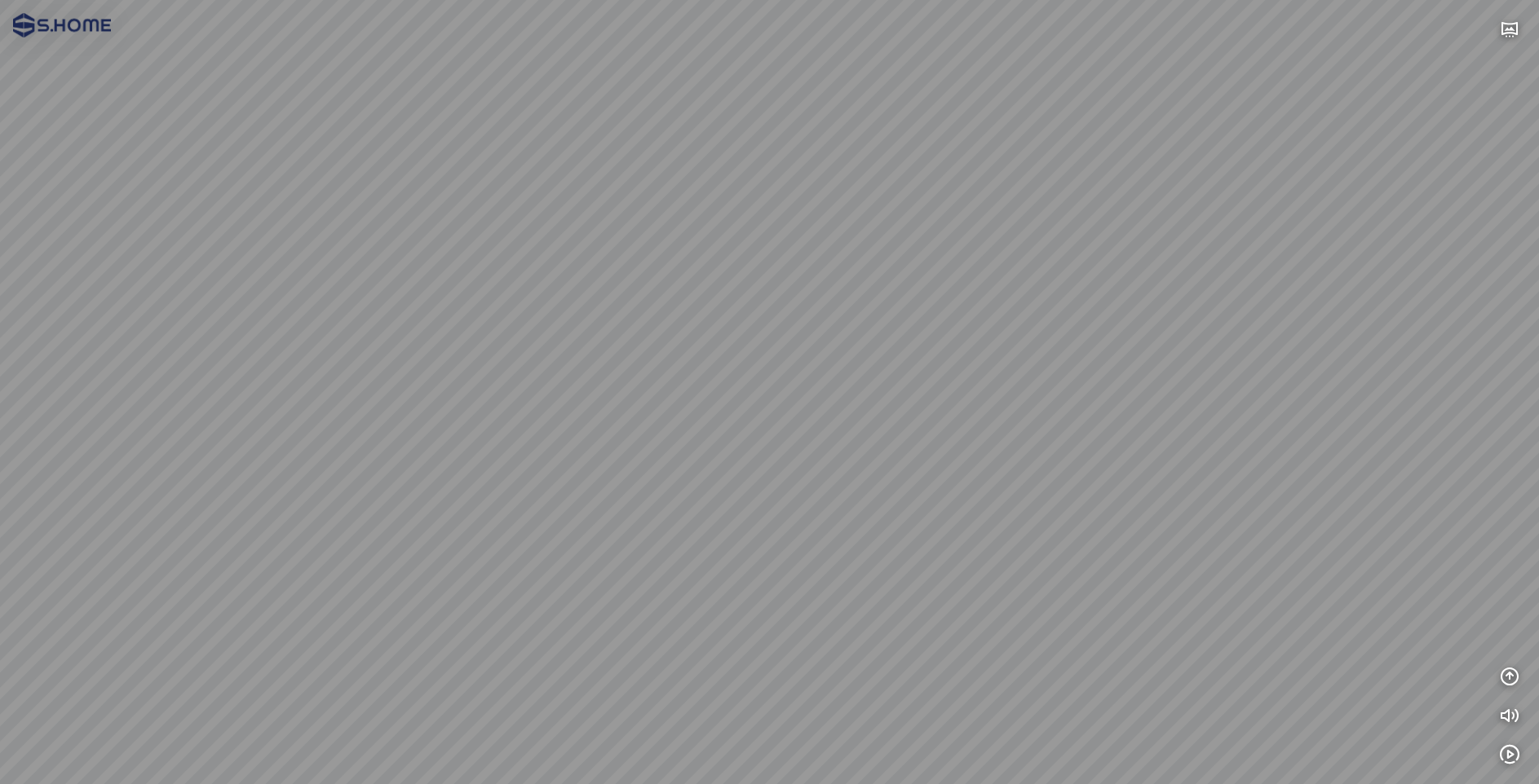
drag, startPoint x: 825, startPoint y: 536, endPoint x: 282, endPoint y: 282, distance: 599.5
click at [282, 282] on div at bounding box center [769, 392] width 1539 height 784
drag, startPoint x: 576, startPoint y: 379, endPoint x: 761, endPoint y: 368, distance: 185.3
click at [749, 368] on div at bounding box center [769, 392] width 1539 height 784
drag, startPoint x: 671, startPoint y: 406, endPoint x: 783, endPoint y: 527, distance: 164.9
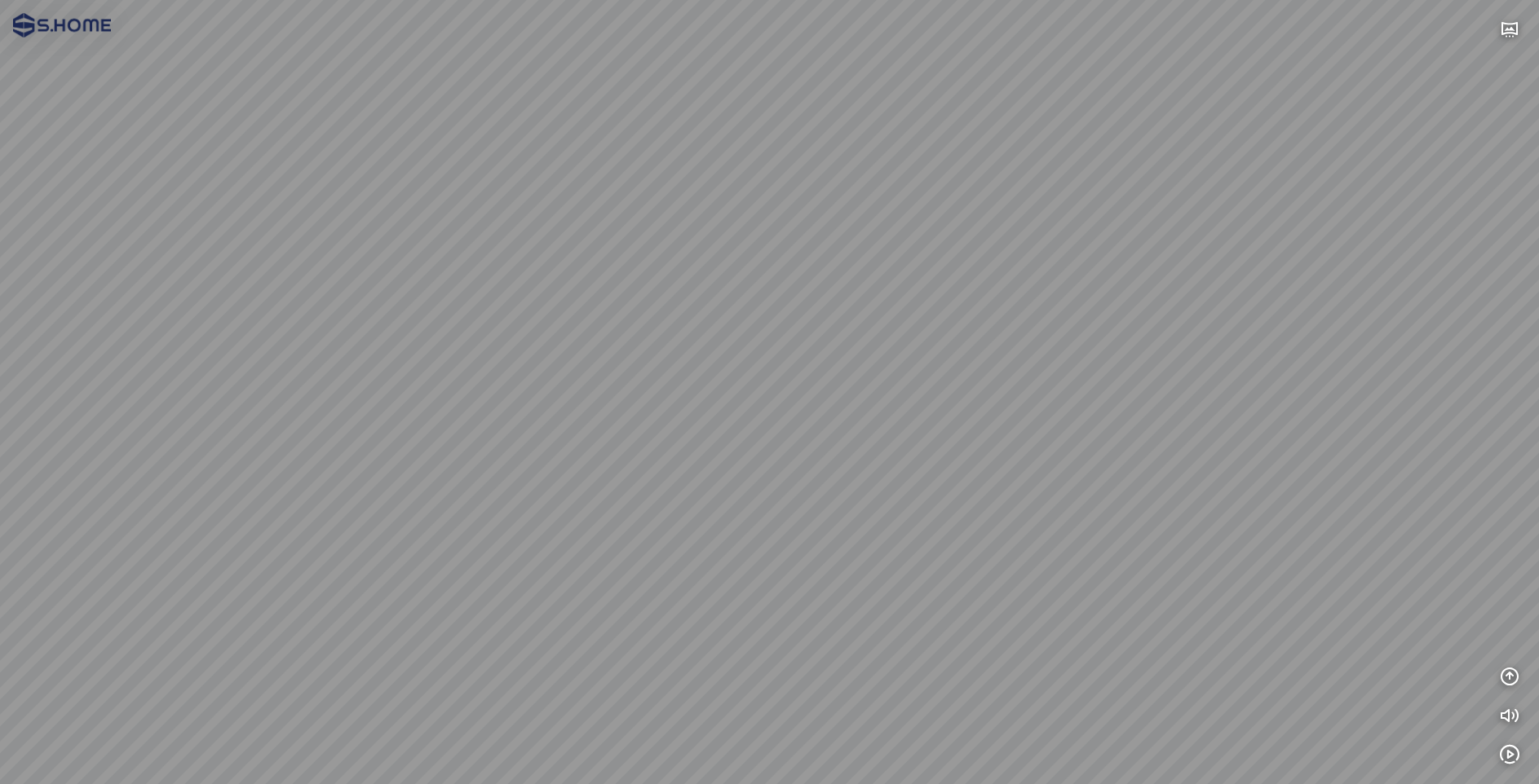
click at [783, 527] on div at bounding box center [769, 392] width 1539 height 784
drag, startPoint x: 684, startPoint y: 333, endPoint x: 919, endPoint y: 486, distance: 280.4
click at [919, 486] on div at bounding box center [769, 392] width 1539 height 784
drag, startPoint x: 717, startPoint y: 486, endPoint x: 899, endPoint y: 472, distance: 182.5
click at [895, 470] on div at bounding box center [769, 392] width 1539 height 784
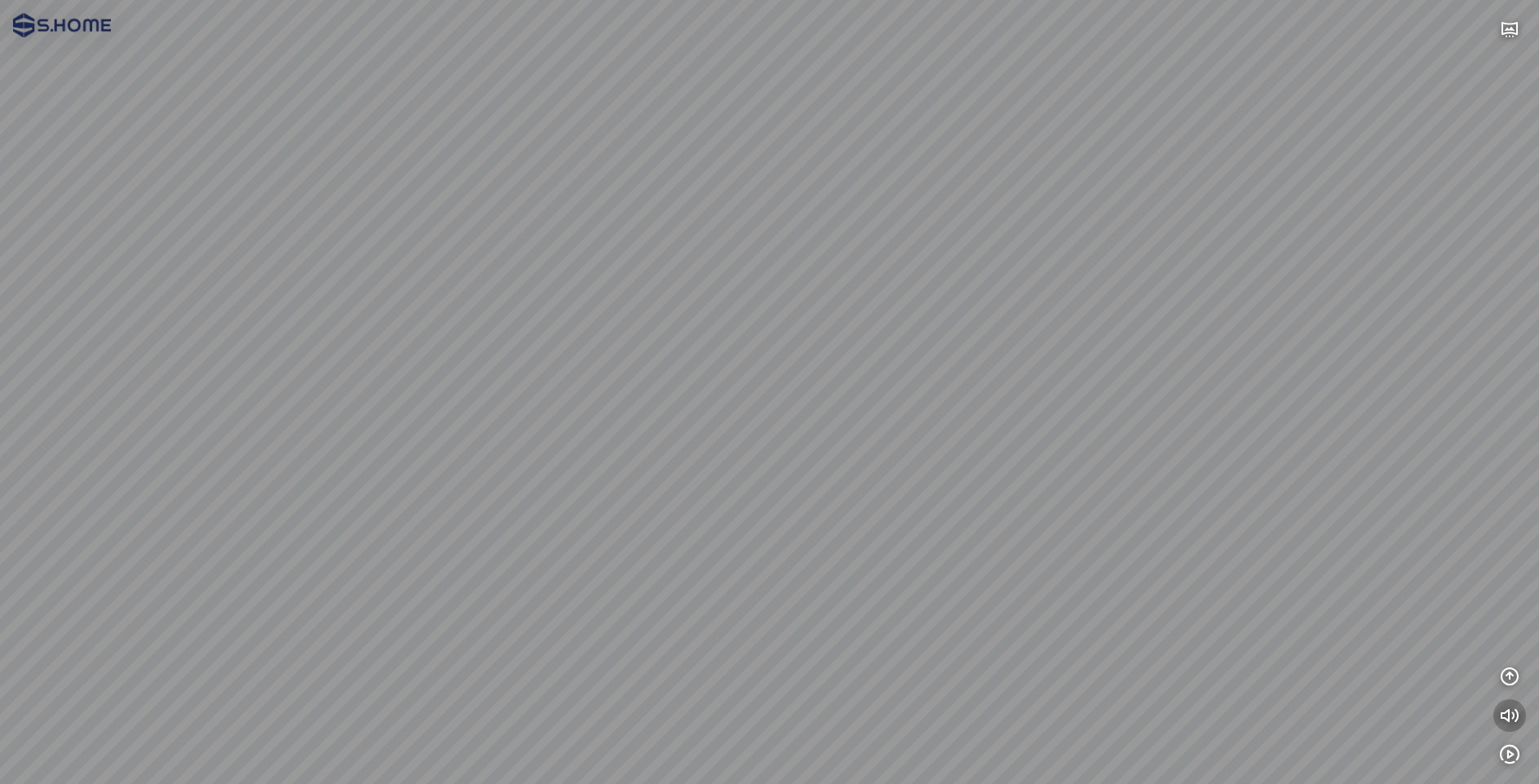
click at [1511, 713] on icon "button" at bounding box center [1509, 716] width 20 height 20
click at [1509, 714] on icon "button" at bounding box center [1509, 716] width 20 height 20
drag, startPoint x: 920, startPoint y: 622, endPoint x: 1098, endPoint y: 545, distance: 193.9
click at [1098, 545] on div at bounding box center [769, 392] width 1539 height 784
drag, startPoint x: 874, startPoint y: 546, endPoint x: 996, endPoint y: 553, distance: 122.2
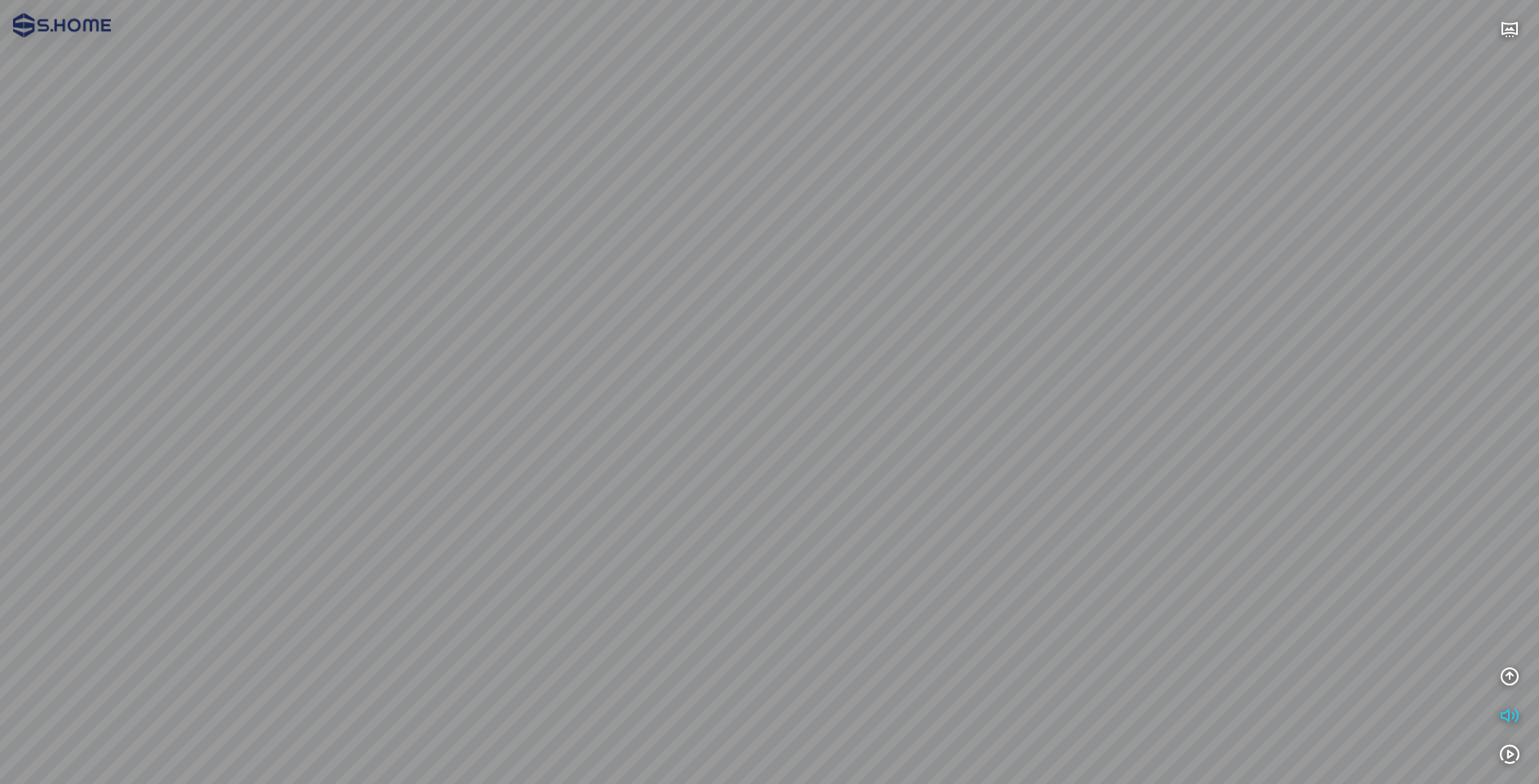
click at [996, 553] on div at bounding box center [769, 392] width 1539 height 784
